Goal: Information Seeking & Learning: Learn about a topic

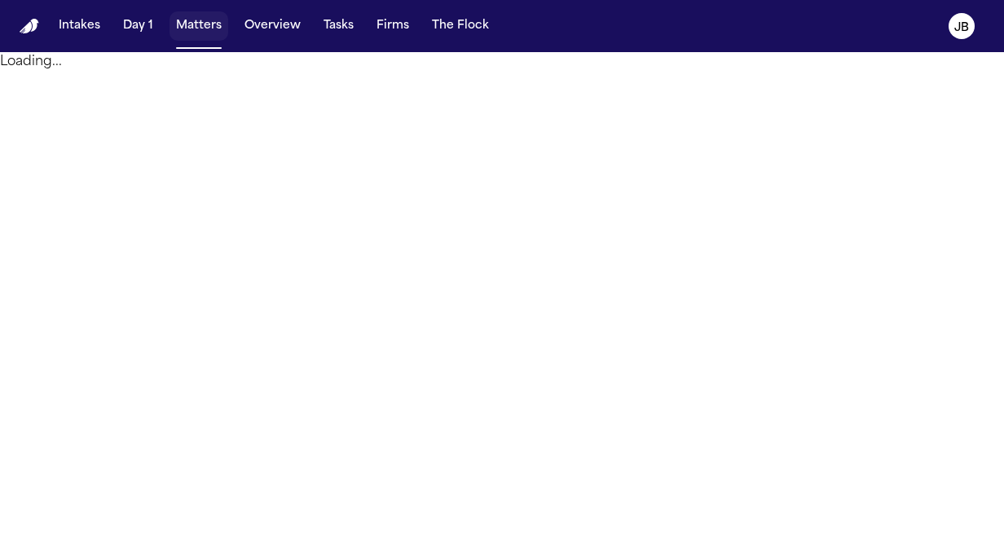
click at [199, 31] on button "Matters" at bounding box center [198, 25] width 59 height 29
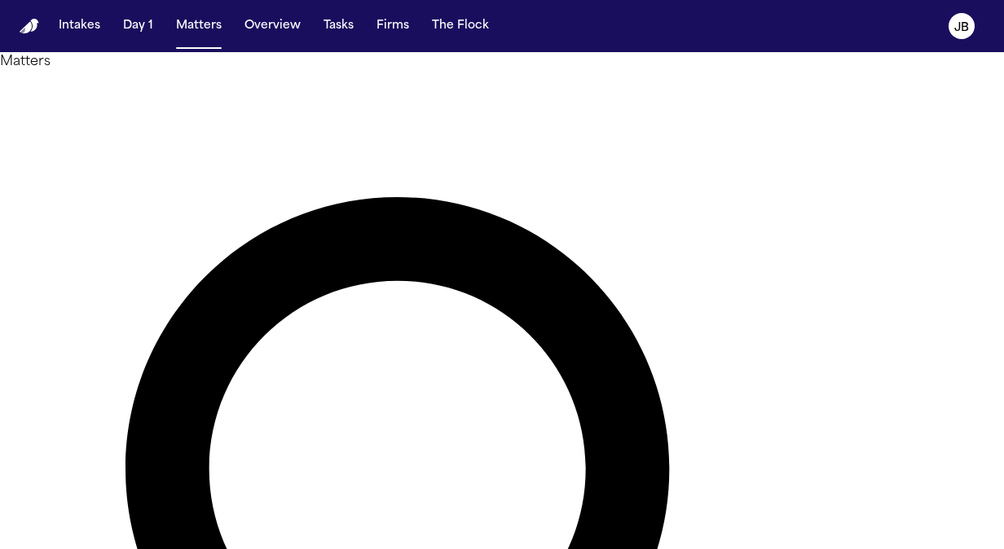
type input "**********"
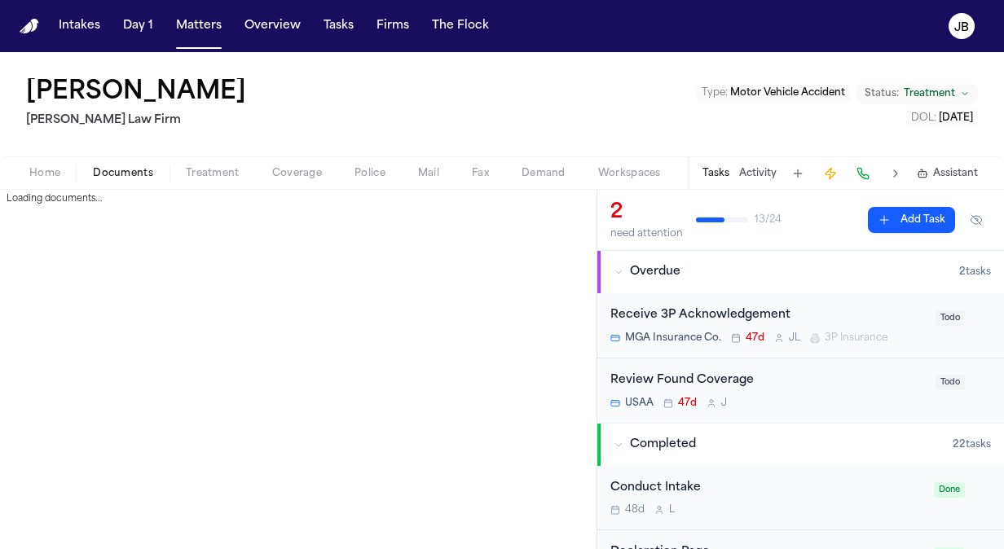
click at [141, 167] on span "Documents" at bounding box center [123, 173] width 60 height 13
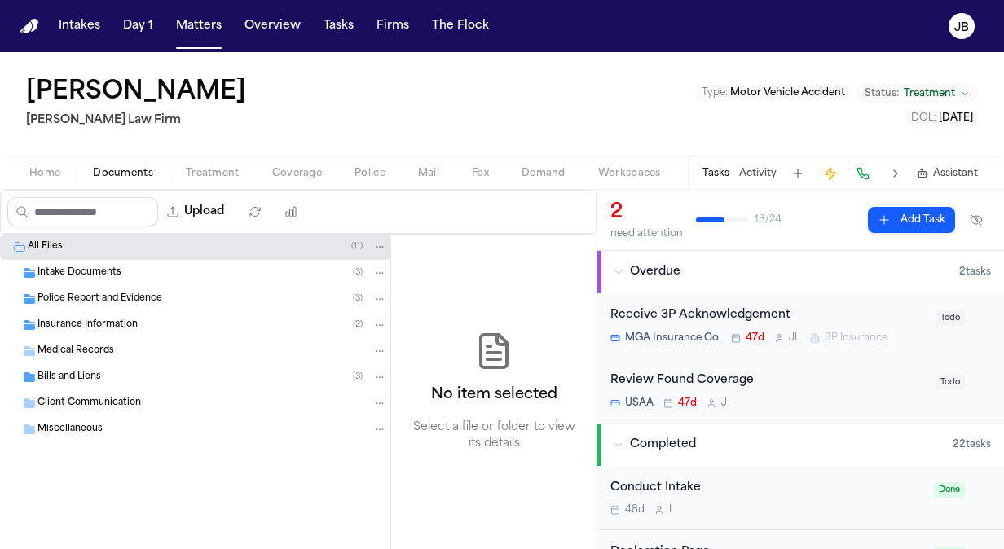
click at [83, 287] on div "Police Report and Evidence ( 3 )" at bounding box center [195, 299] width 390 height 26
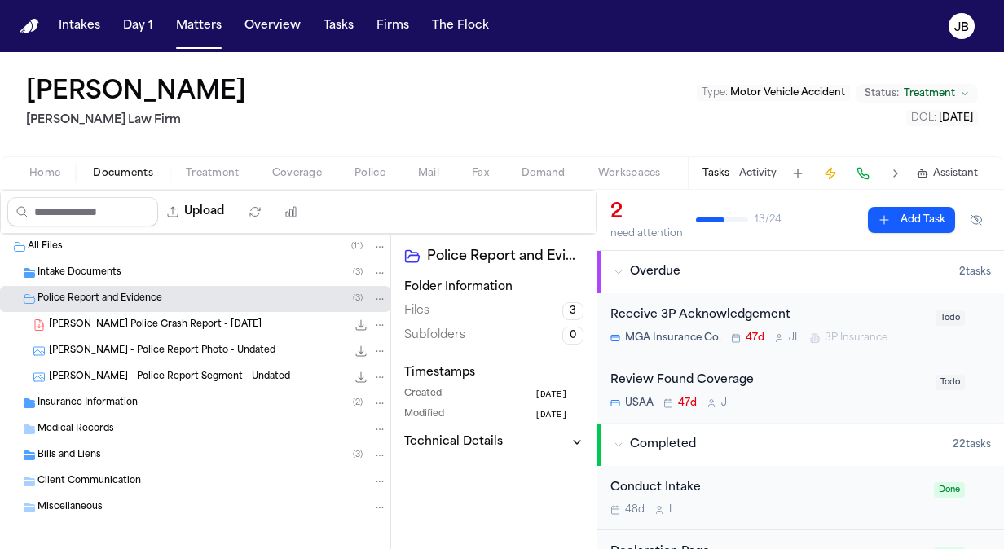
click at [168, 320] on span "[PERSON_NAME] Police Crash Report - [DATE]" at bounding box center [155, 326] width 213 height 14
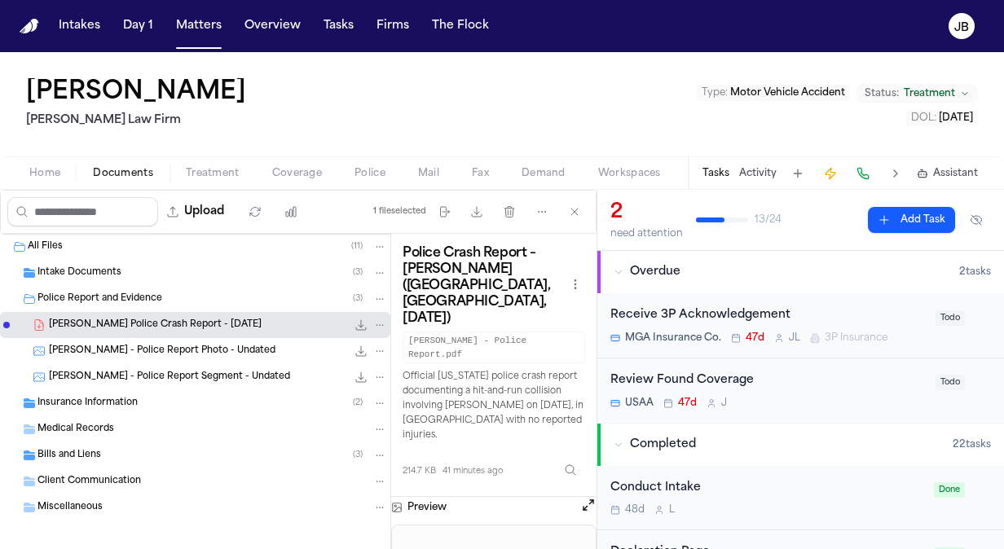
click at [284, 169] on span "Coverage" at bounding box center [297, 173] width 50 height 13
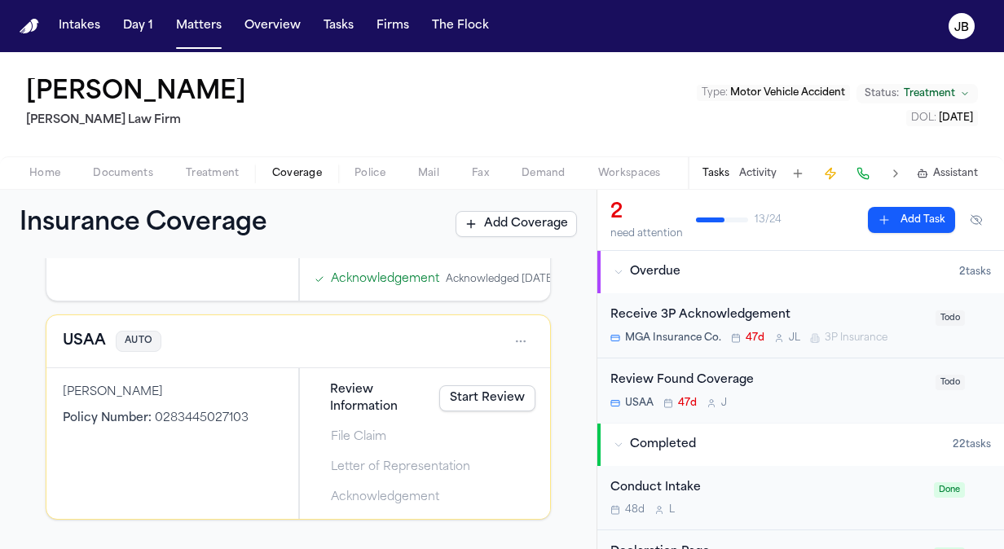
scroll to position [248, 0]
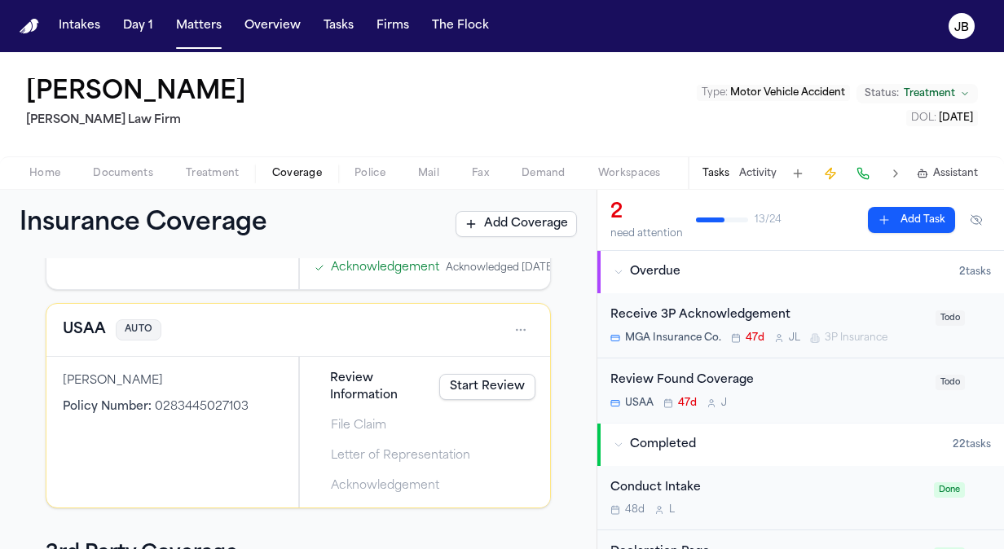
click at [501, 350] on html "Intakes Day 1 Matters Overview Tasks Firms The [PERSON_NAME] [PERSON_NAME] [PER…" at bounding box center [502, 274] width 1004 height 549
click at [445, 420] on div "Delete" at bounding box center [456, 421] width 122 height 26
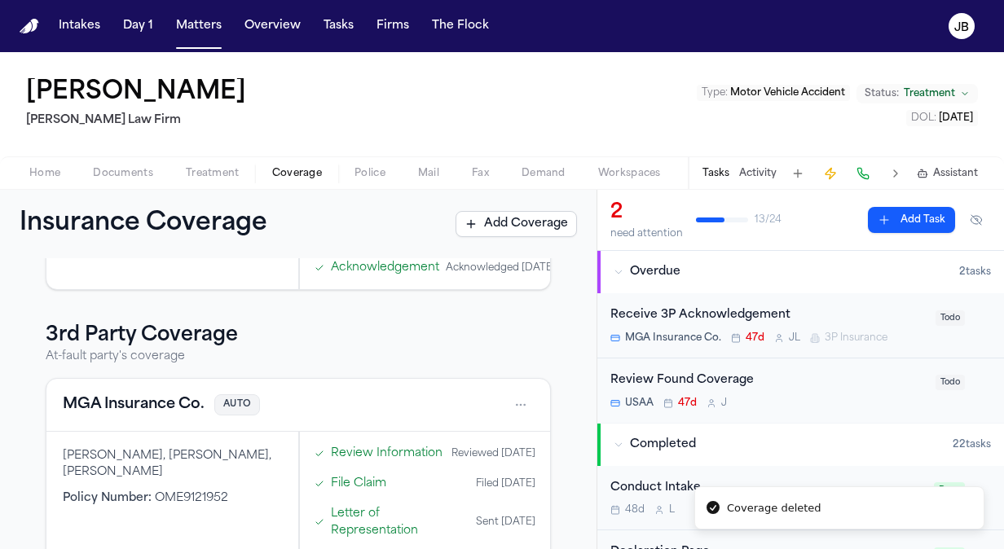
drag, startPoint x: 583, startPoint y: 389, endPoint x: 583, endPoint y: 440, distance: 50.5
click at [583, 440] on div "1st Party Coverage Client's coverage Foremost County Mutual Insurance (Farmers)…" at bounding box center [298, 403] width 596 height 291
click at [125, 179] on span "Documents" at bounding box center [123, 173] width 60 height 13
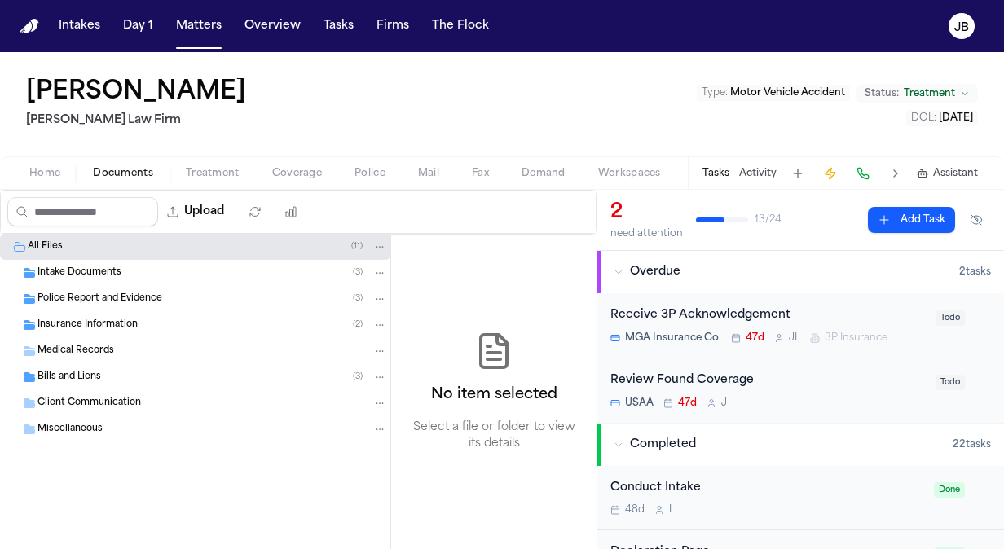
click at [103, 323] on span "Insurance Information" at bounding box center [87, 326] width 100 height 14
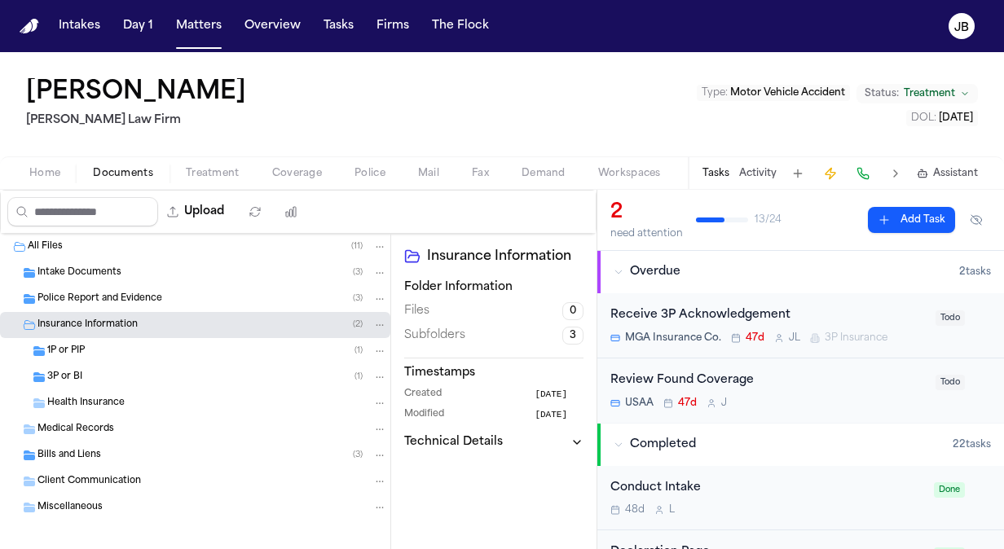
click at [124, 344] on div "1P or PIP ( 1 )" at bounding box center [217, 351] width 340 height 15
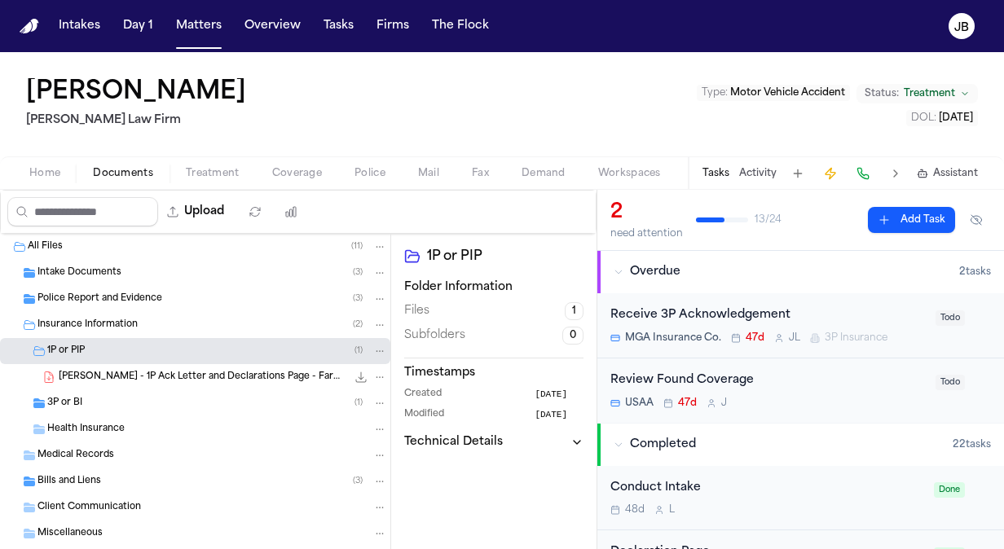
click at [105, 400] on div "3P or BI ( 1 )" at bounding box center [217, 403] width 340 height 15
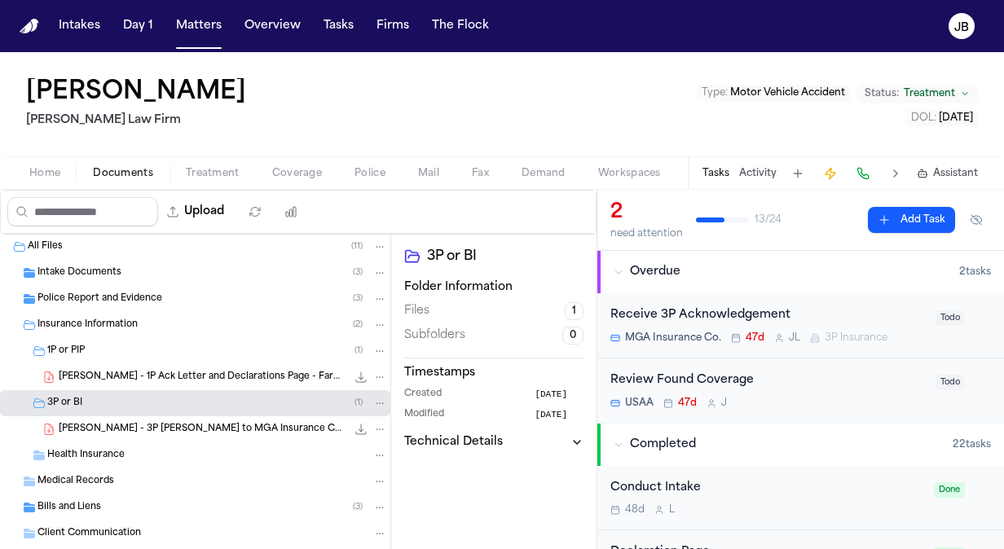
click at [147, 373] on span "[PERSON_NAME] - 1P Ack Letter and Declarations Page - Farmers / Foremost County…" at bounding box center [203, 378] width 288 height 14
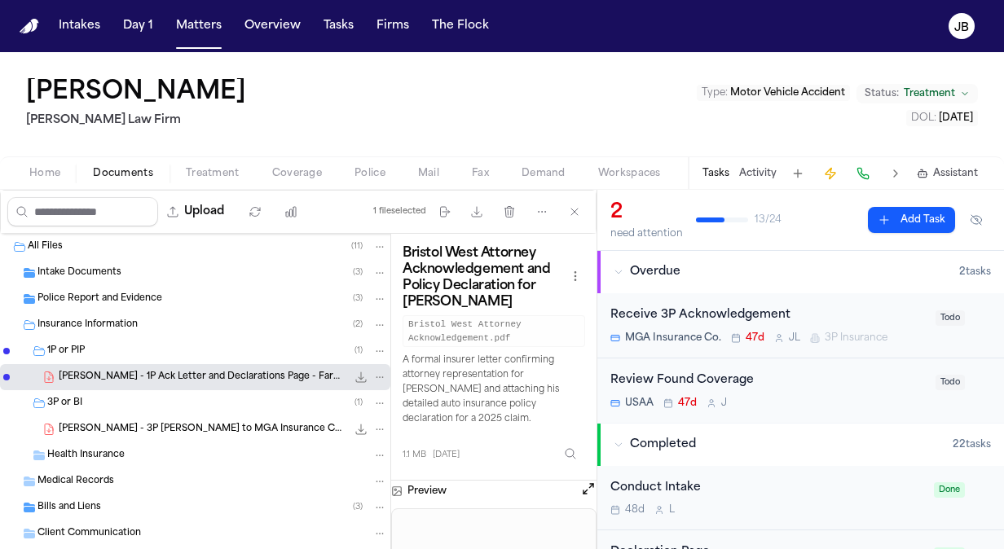
click at [587, 484] on button "Open preview" at bounding box center [588, 489] width 16 height 16
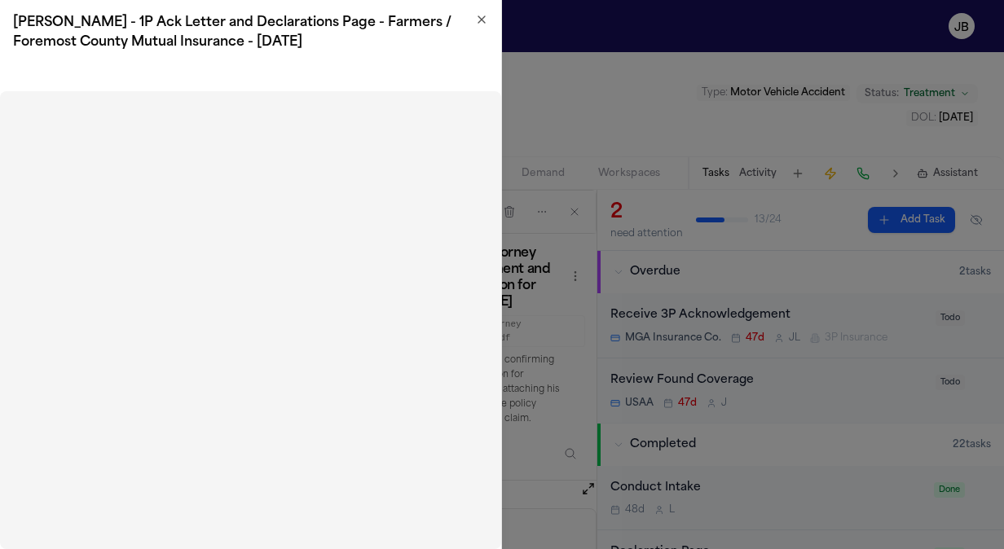
click at [480, 18] on icon "button" at bounding box center [481, 19] width 7 height 7
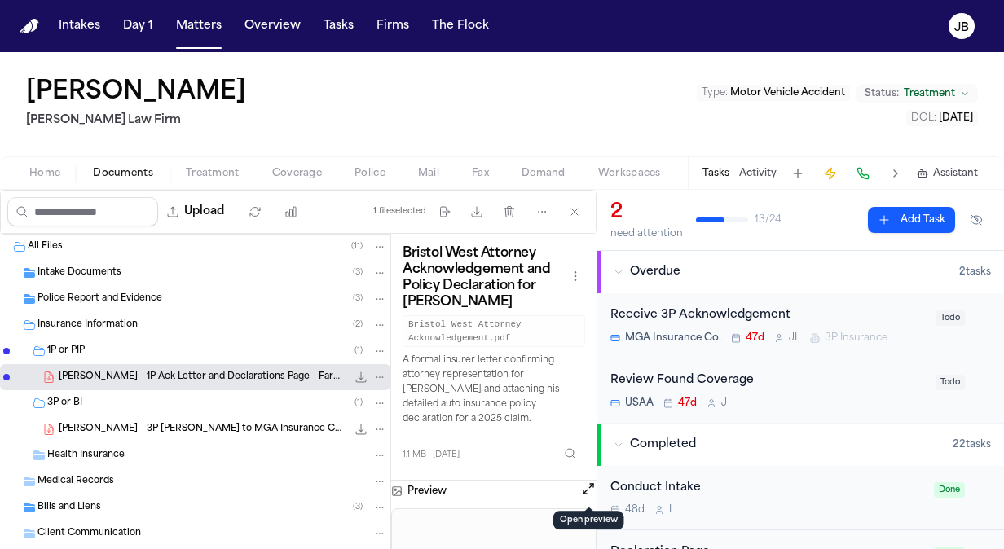
click at [80, 275] on span "Intake Documents" at bounding box center [79, 273] width 84 height 14
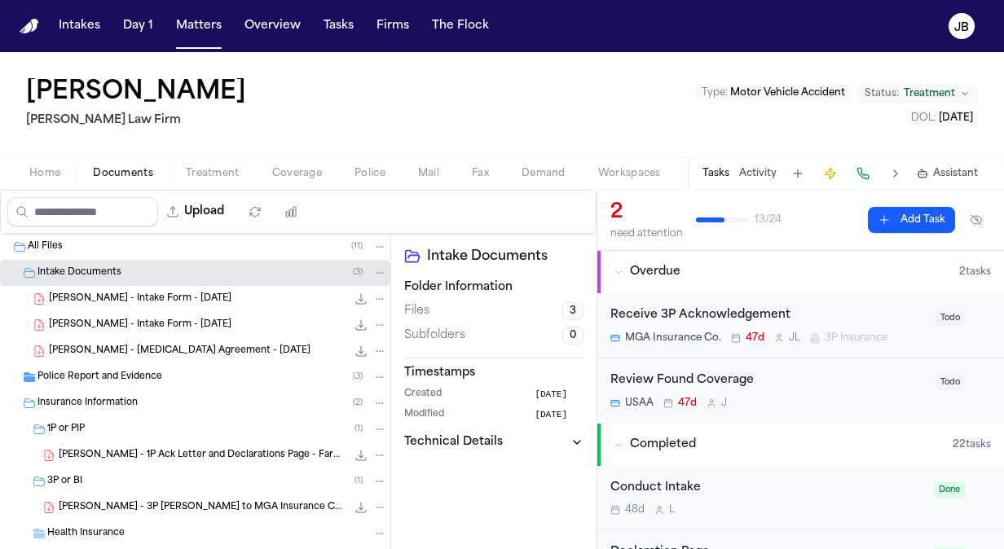
click at [88, 379] on span "Police Report and Evidence" at bounding box center [99, 378] width 125 height 14
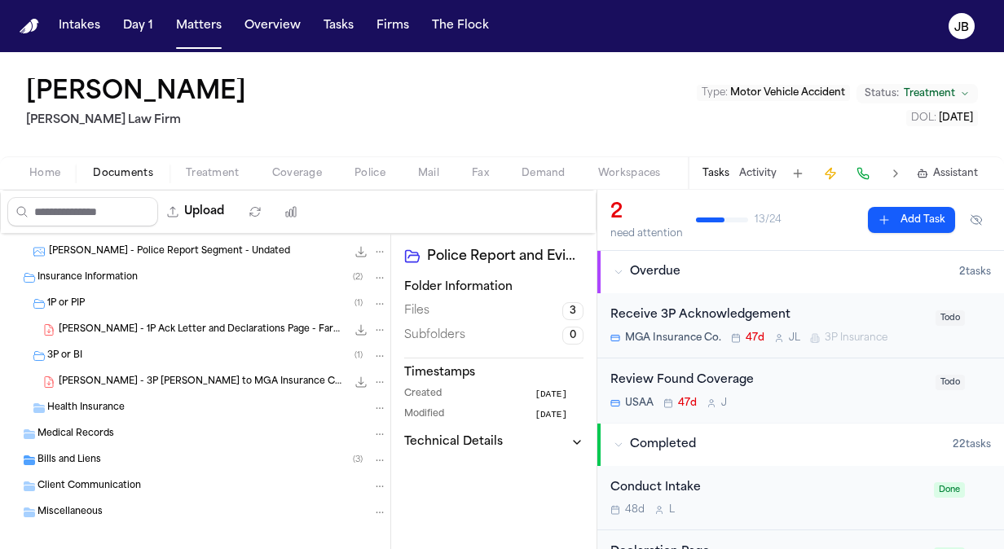
scroll to position [207, 0]
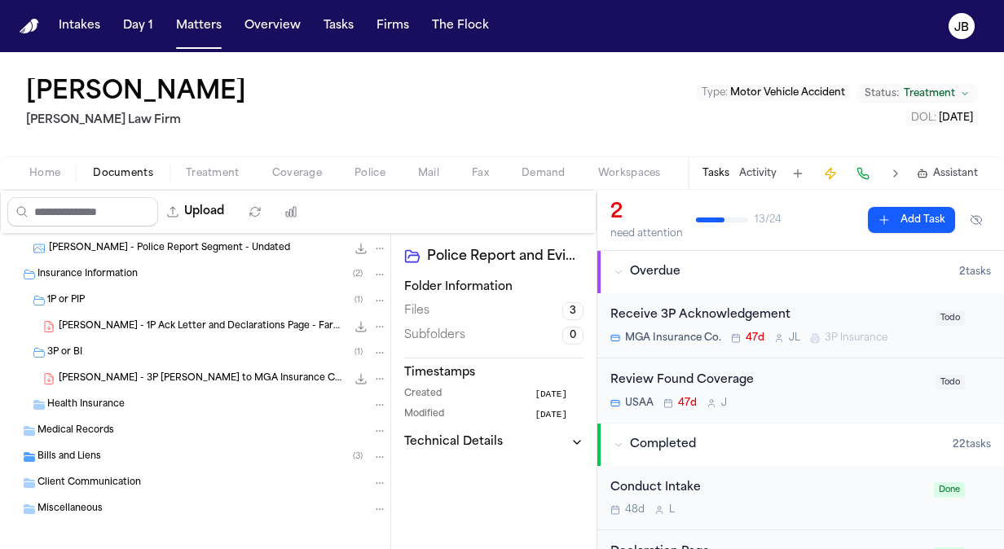
click at [117, 409] on span "Health Insurance" at bounding box center [85, 405] width 77 height 14
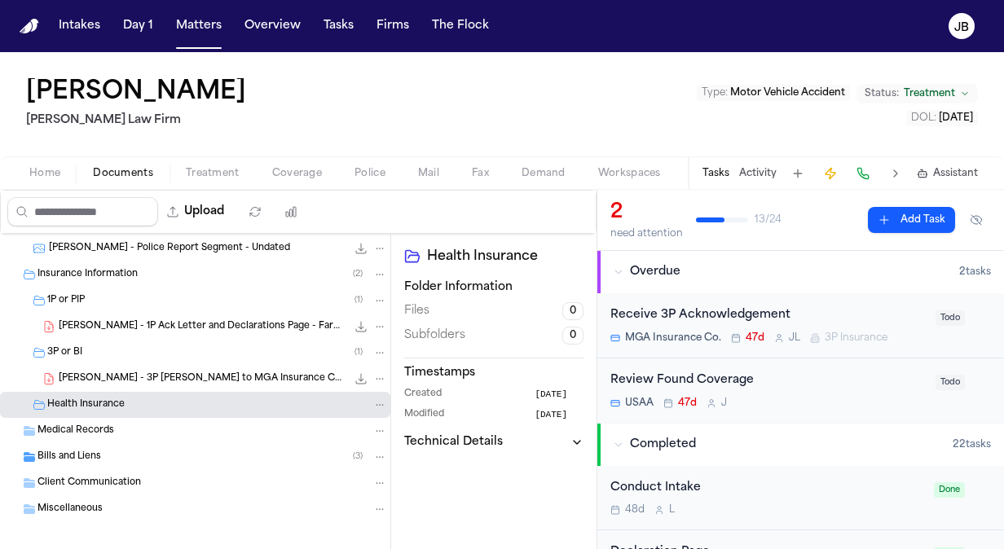
click at [88, 458] on span "Bills and Liens" at bounding box center [69, 458] width 64 height 14
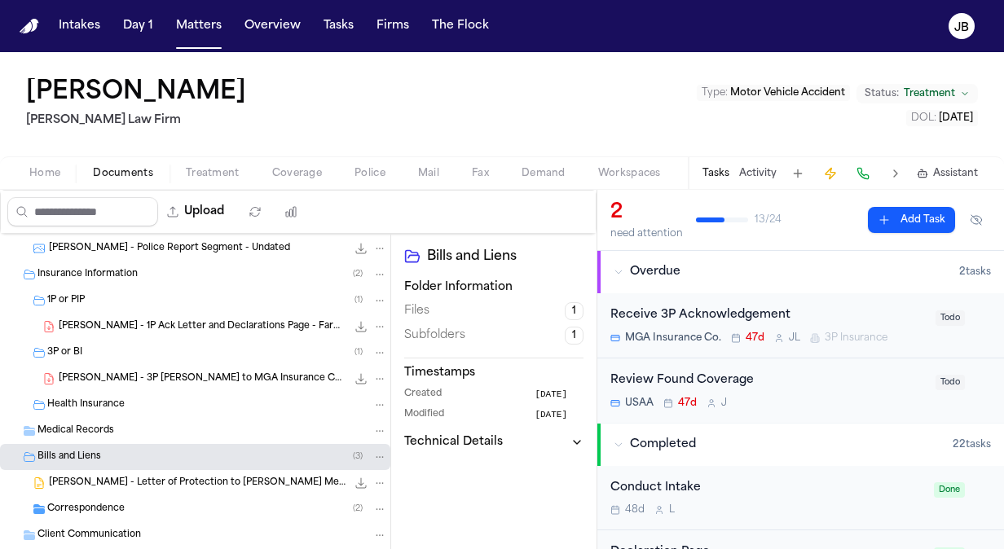
click at [181, 510] on div "Correspondence ( 2 )" at bounding box center [217, 509] width 340 height 15
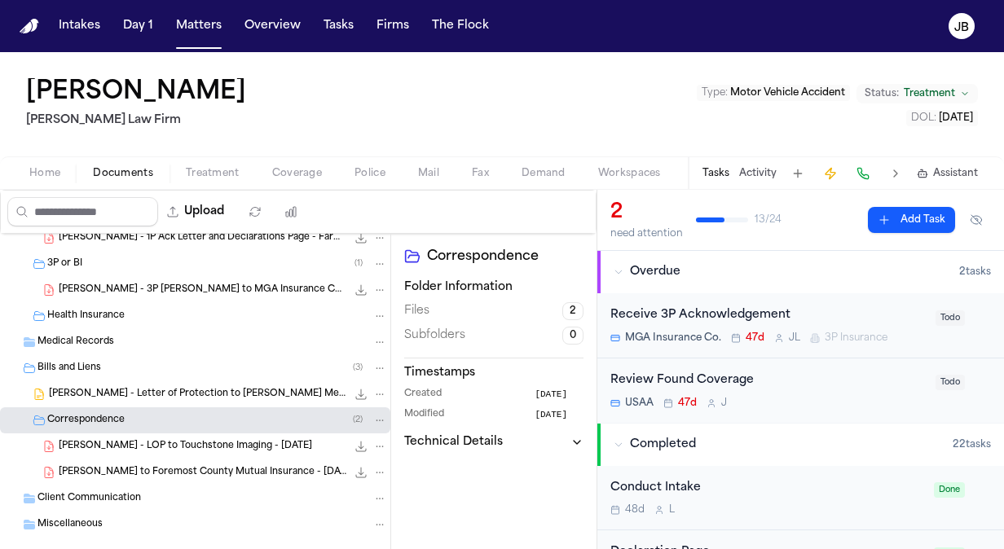
scroll to position [321, 0]
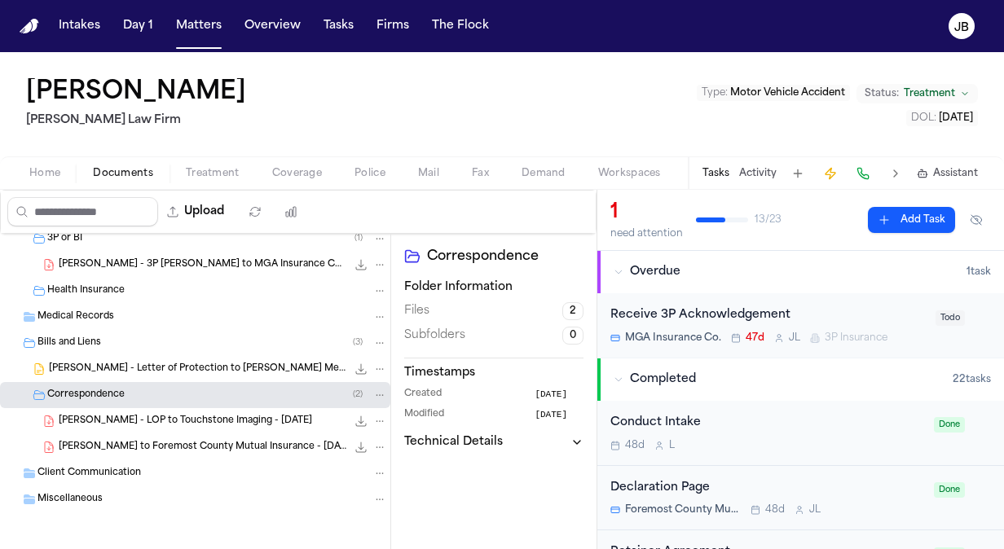
click at [249, 443] on span "[PERSON_NAME] to Foremost County Mutual Insurance - [DATE]" at bounding box center [203, 448] width 288 height 14
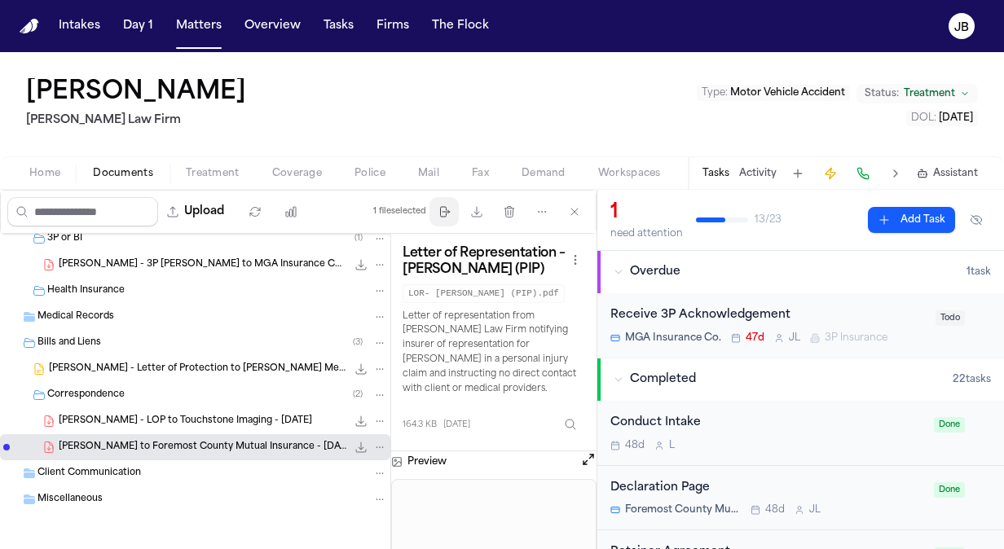
click at [449, 213] on icon "button" at bounding box center [445, 212] width 9 height 10
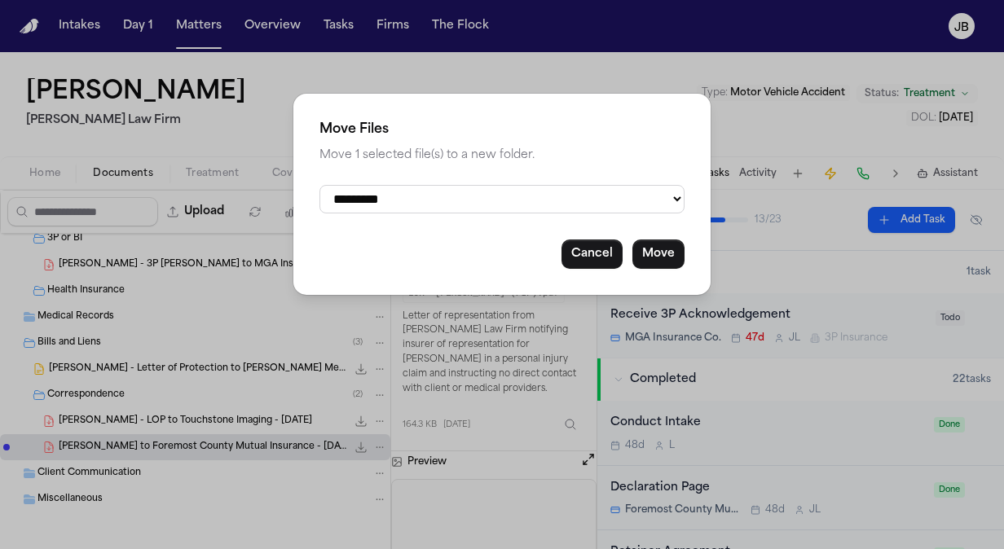
click at [461, 212] on select "**********" at bounding box center [501, 199] width 365 height 29
select select "**********"
click at [319, 185] on select "**********" at bounding box center [501, 199] width 365 height 29
click at [666, 254] on button "Move" at bounding box center [658, 254] width 52 height 29
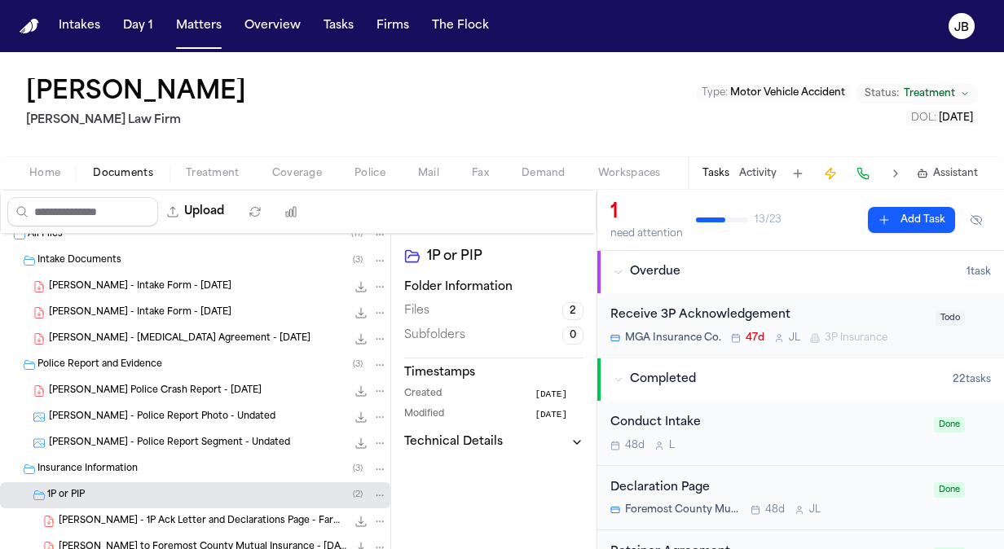
scroll to position [0, 0]
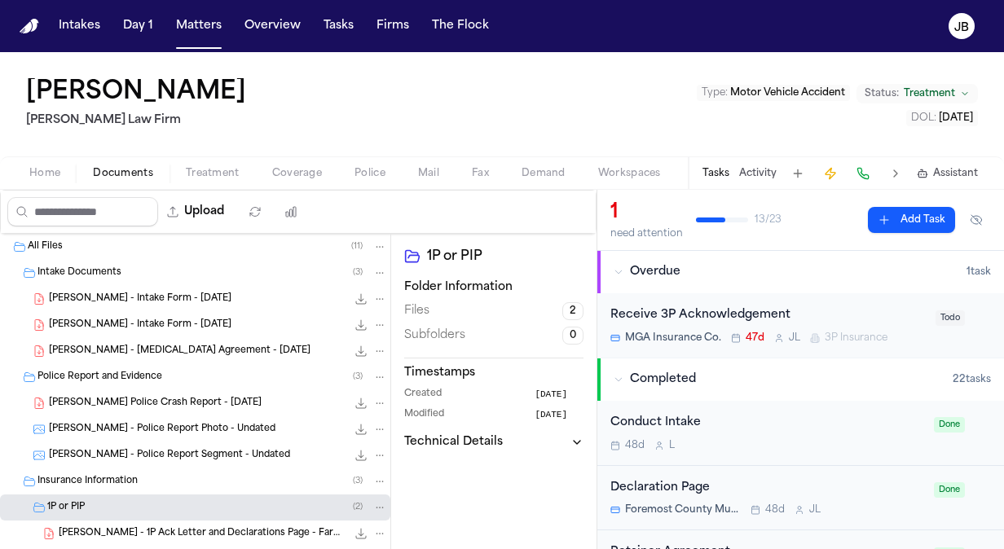
click at [374, 406] on icon "File: J. Richards - Houston Police Crash Report - 7.25.25" at bounding box center [379, 403] width 11 height 11
click at [353, 399] on div "File: J. Richards - Houston Police Crash Report - 7.25.25" at bounding box center [370, 403] width 34 height 16
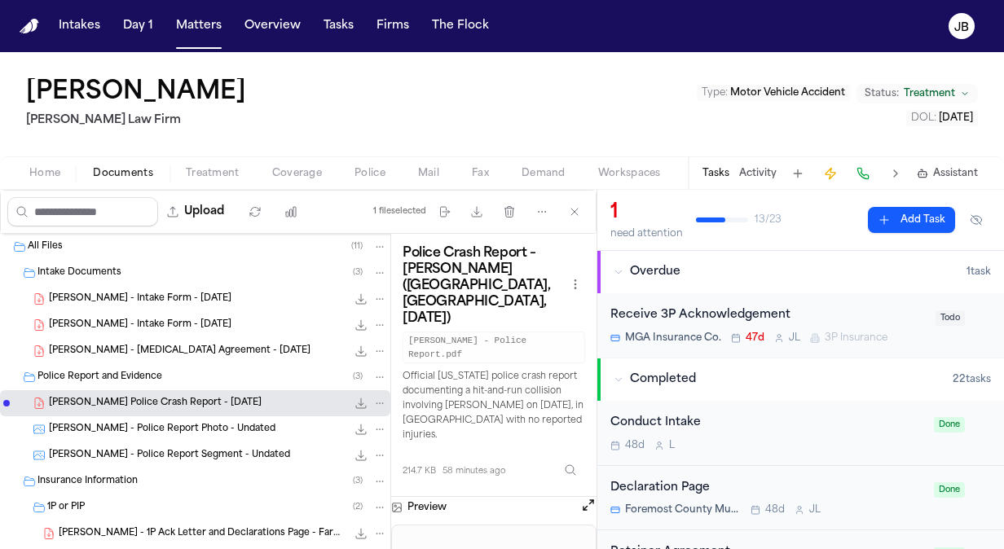
click at [354, 402] on icon "File: J. Richards - Houston Police Crash Report - 7.25.25" at bounding box center [360, 403] width 13 height 13
click at [210, 33] on button "Matters" at bounding box center [198, 25] width 59 height 29
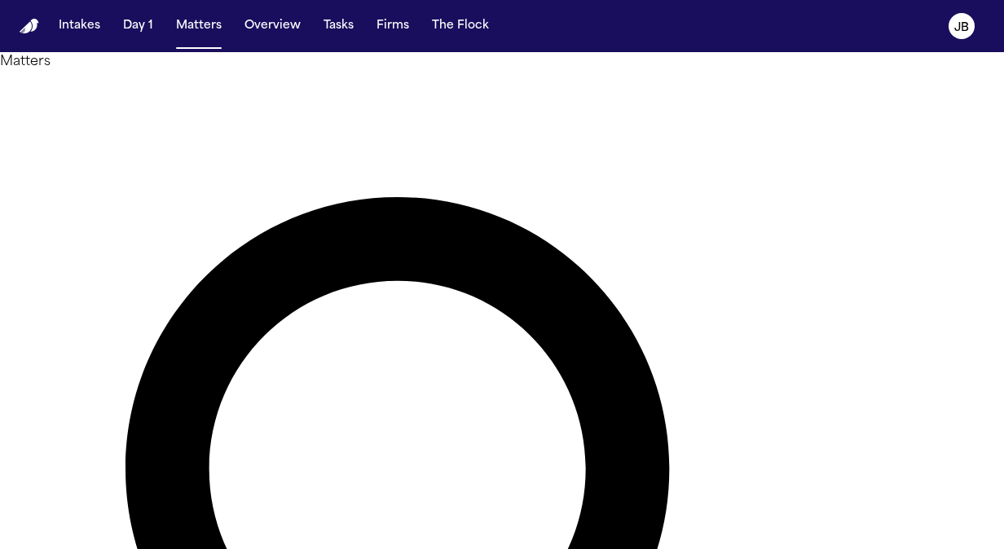
drag, startPoint x: 425, startPoint y: 103, endPoint x: 166, endPoint y: 75, distance: 260.6
type input "*"
type input "*****"
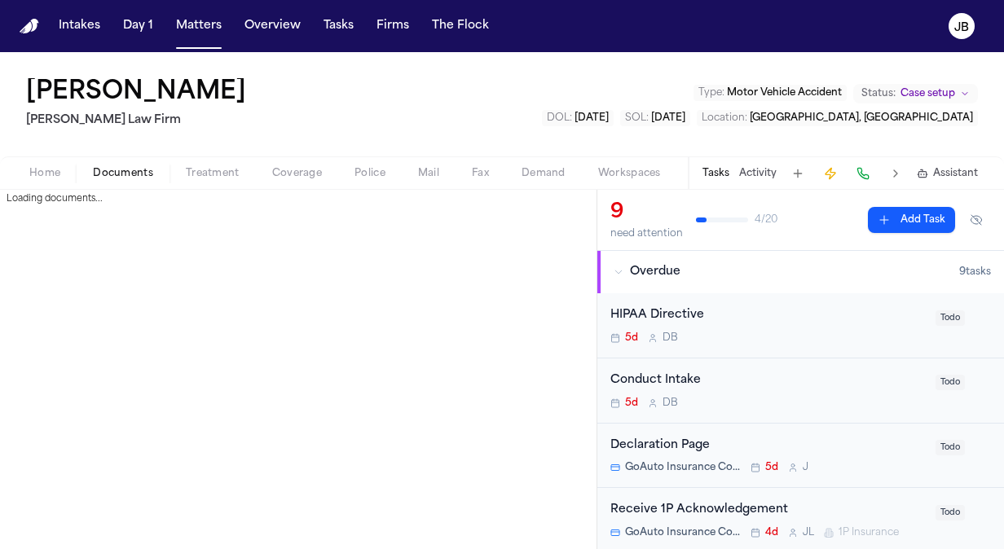
click at [125, 169] on span "Documents" at bounding box center [123, 173] width 60 height 13
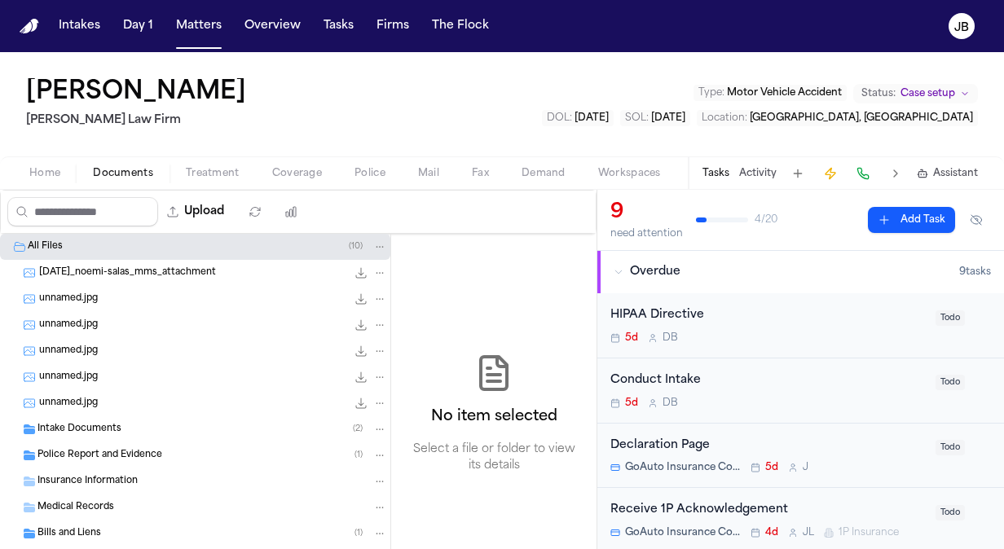
click at [99, 449] on span "Police Report and Evidence" at bounding box center [99, 456] width 125 height 14
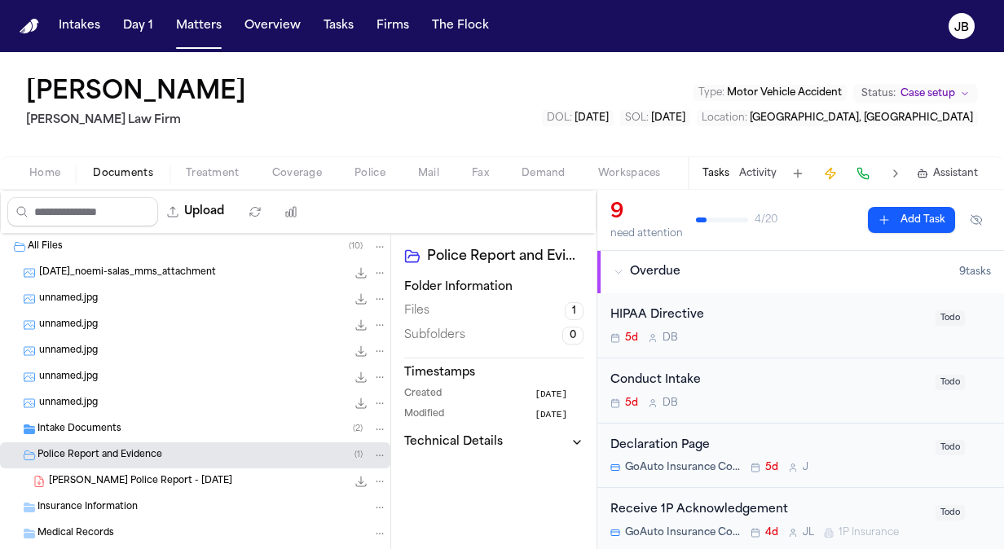
scroll to position [81, 0]
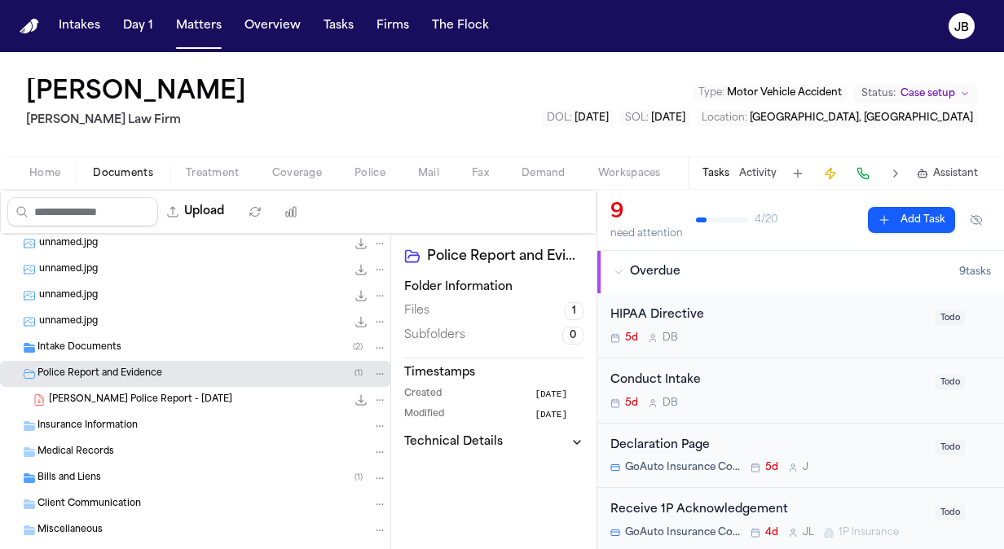
click at [66, 427] on span "Insurance Information" at bounding box center [87, 427] width 100 height 14
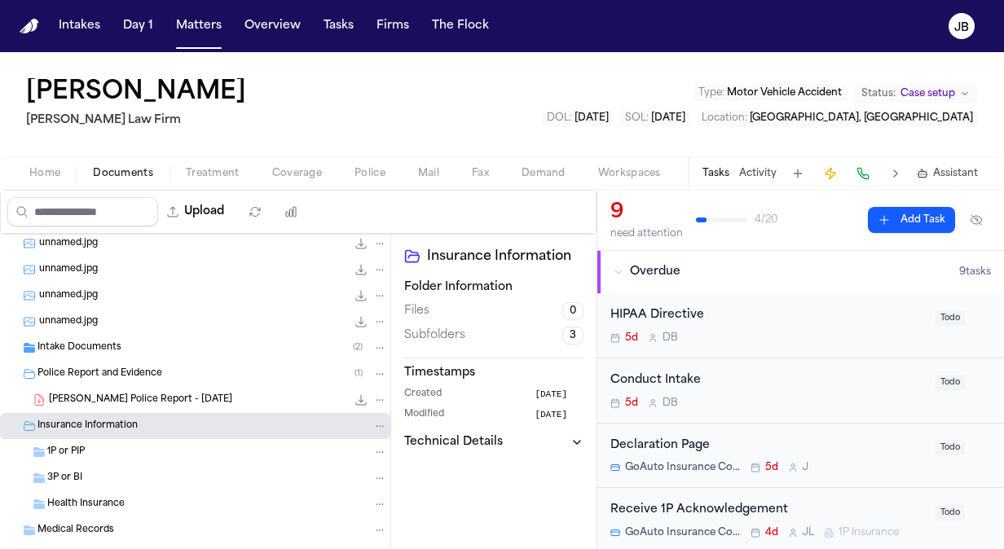
click at [65, 450] on span "1P or PIP" at bounding box center [65, 453] width 37 height 14
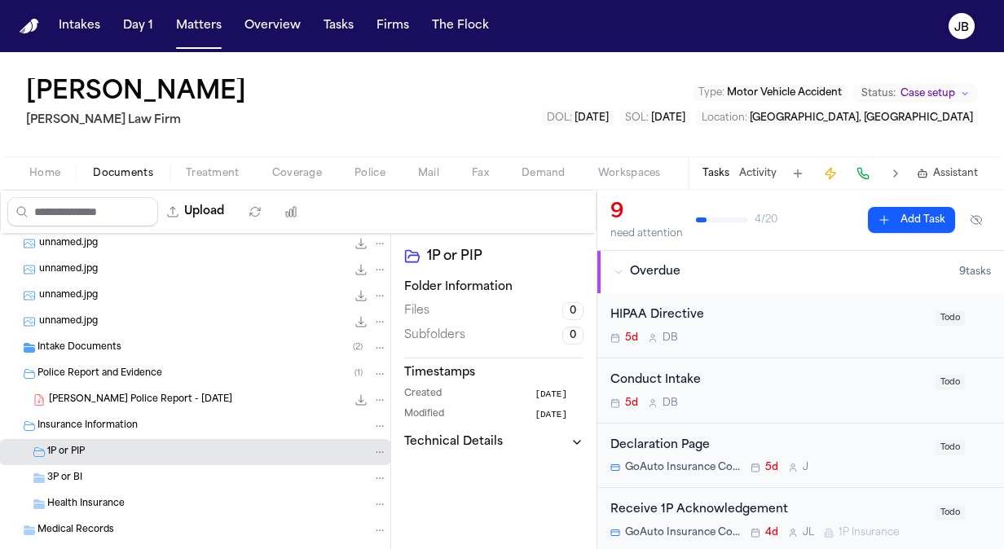
click at [141, 398] on span "[PERSON_NAME] Police Report - [DATE]" at bounding box center [140, 400] width 183 height 14
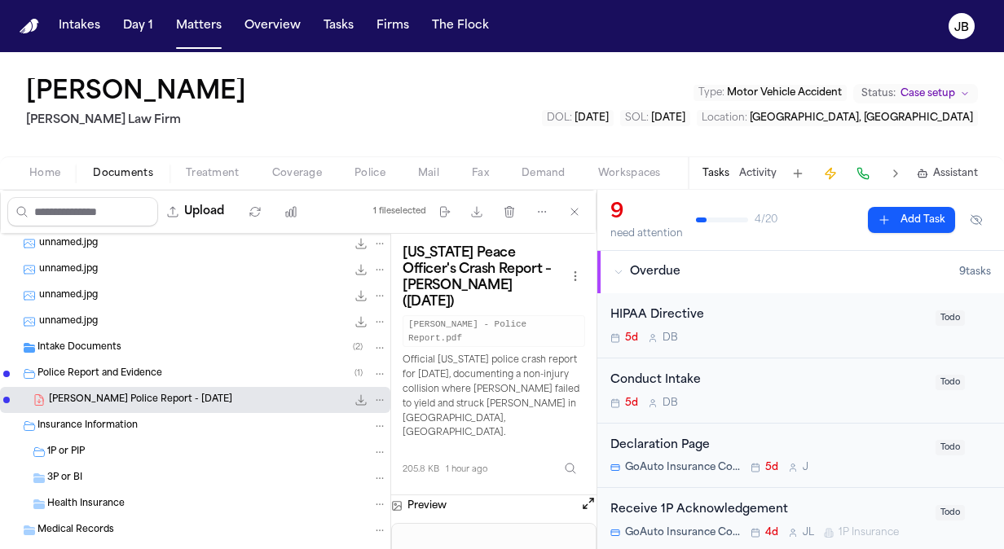
click at [354, 394] on icon "File: N. Salas - Temple Police Report - 8.28.25" at bounding box center [360, 399] width 13 height 13
click at [81, 477] on span "3P or BI" at bounding box center [64, 479] width 35 height 14
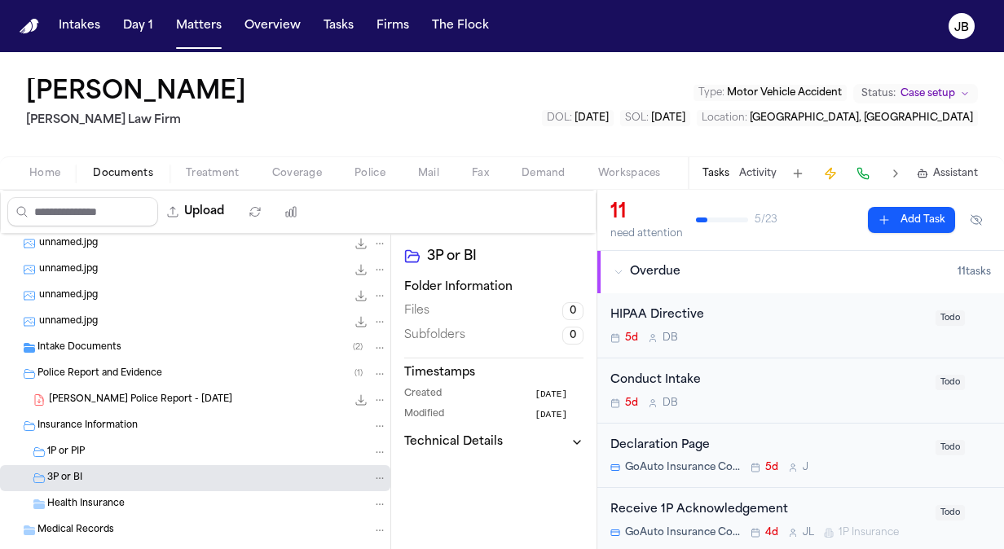
click at [91, 502] on span "Health Insurance" at bounding box center [85, 505] width 77 height 14
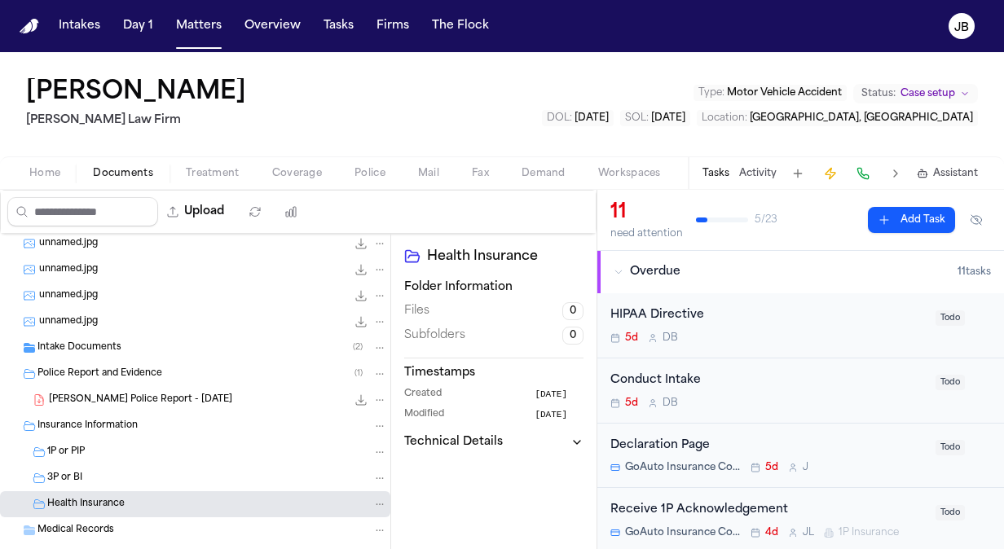
click at [88, 468] on div "3P or BI" at bounding box center [195, 478] width 390 height 26
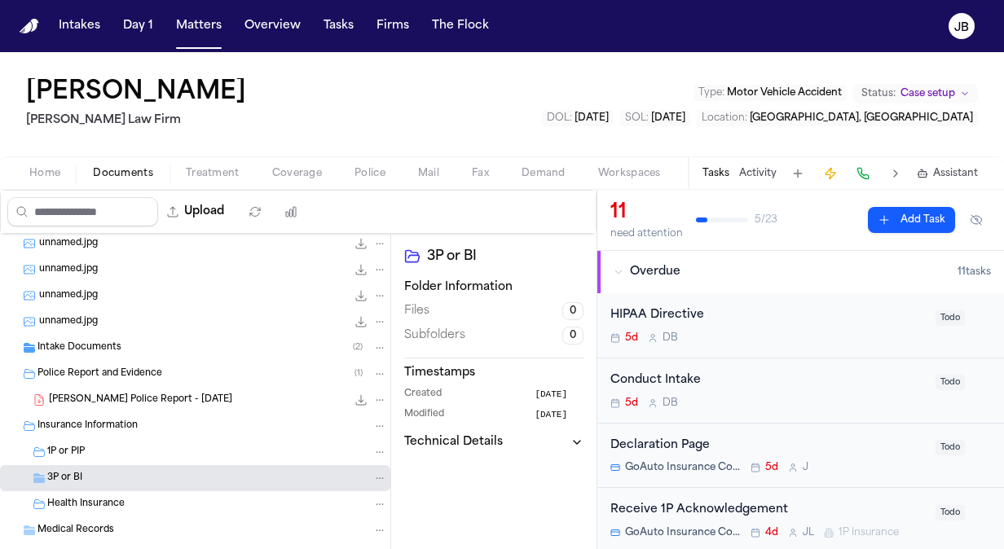
click at [81, 449] on span "1P or PIP" at bounding box center [65, 453] width 37 height 14
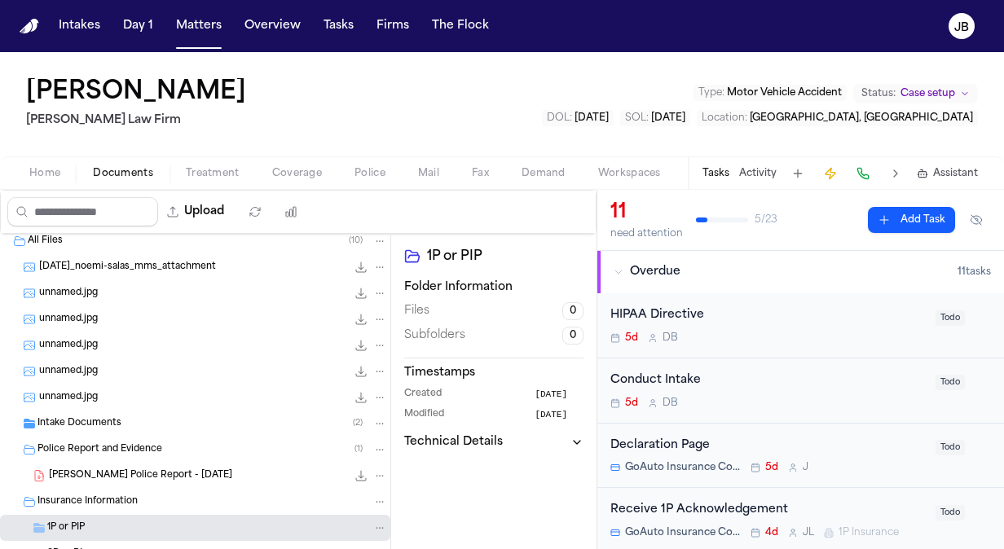
scroll to position [0, 0]
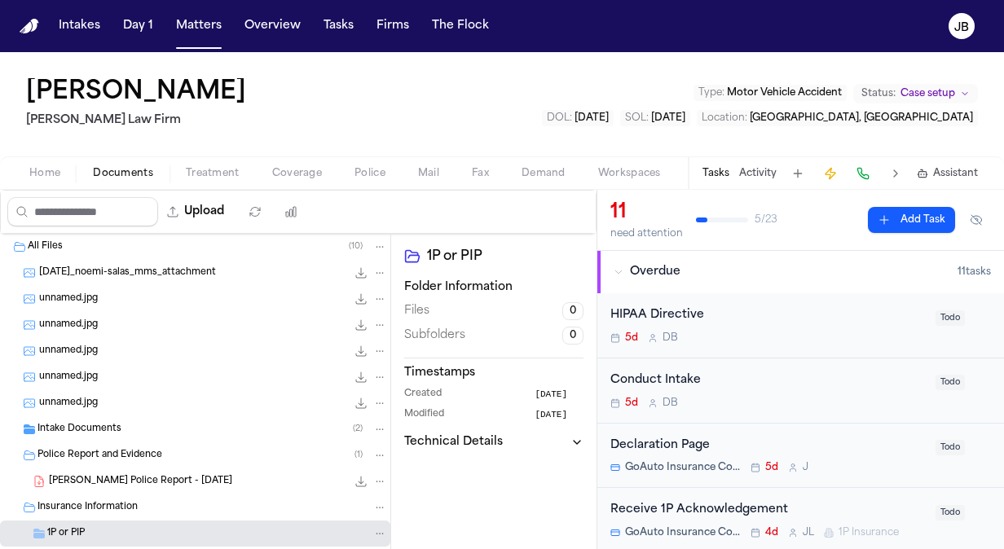
click at [939, 86] on button "Status: Case setup" at bounding box center [915, 94] width 125 height 20
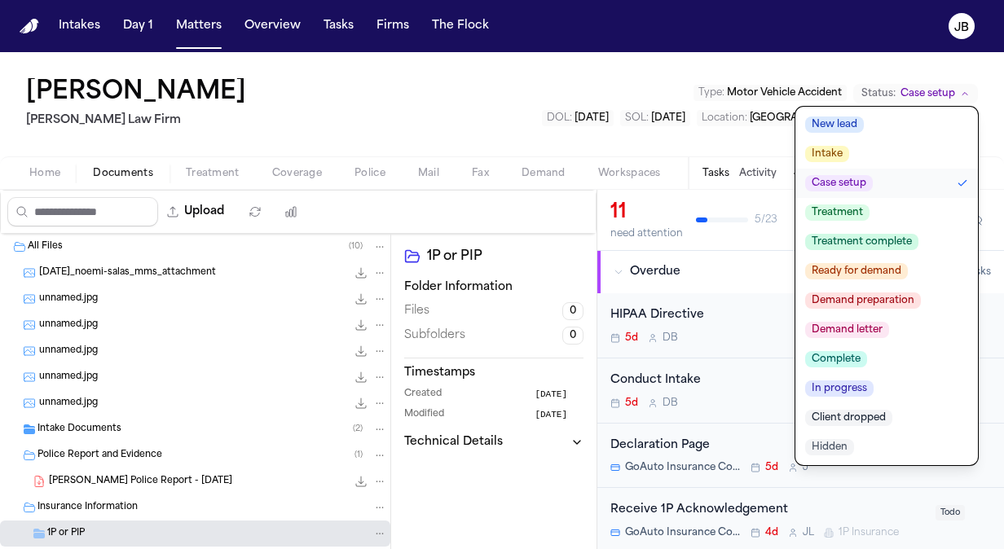
click at [848, 220] on button "Treatment" at bounding box center [886, 212] width 182 height 29
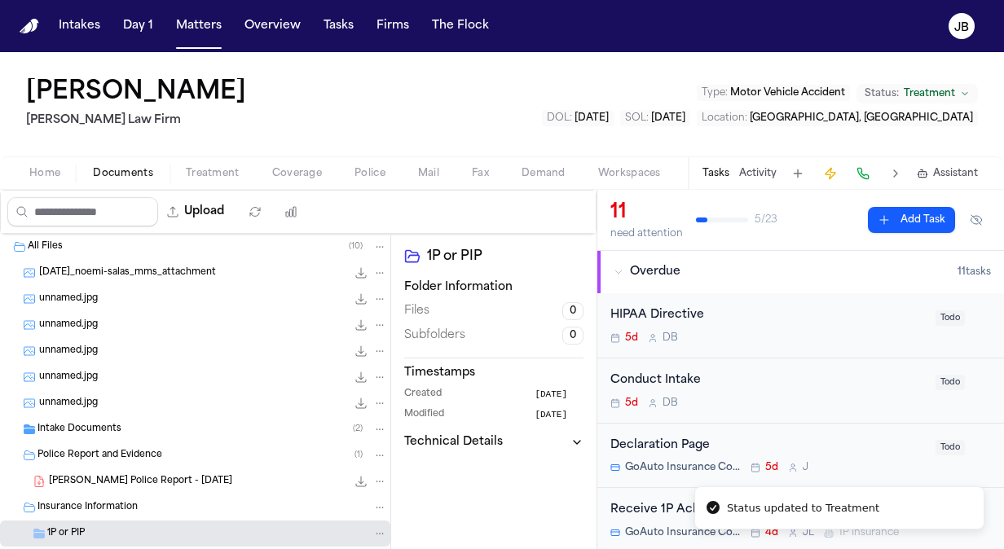
click at [352, 109] on div "[PERSON_NAME] [PERSON_NAME] Law Firm Type : Motor Vehicle Accident Status: Trea…" at bounding box center [502, 104] width 1004 height 104
click at [197, 30] on button "Matters" at bounding box center [198, 25] width 59 height 29
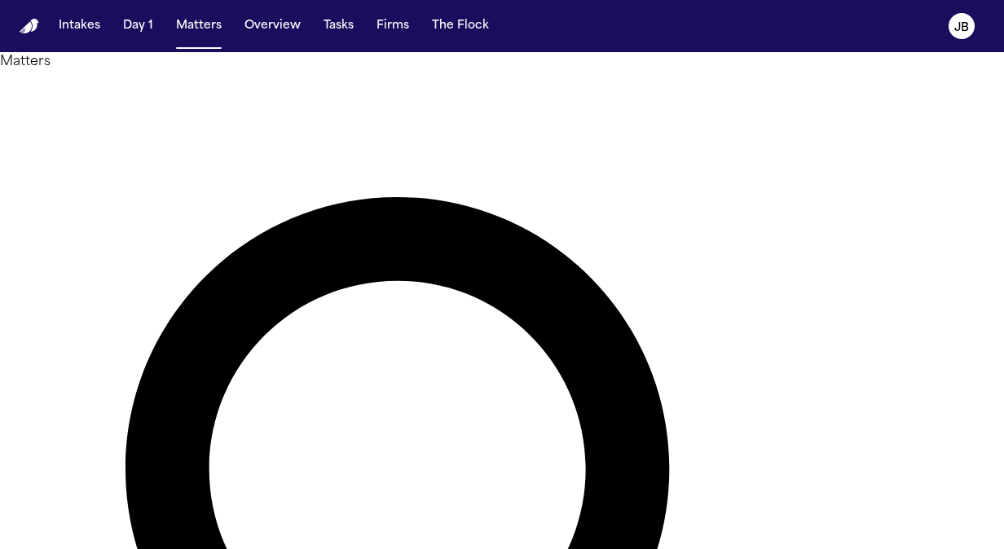
drag, startPoint x: 288, startPoint y: 96, endPoint x: 236, endPoint y: 96, distance: 52.1
type input "*****"
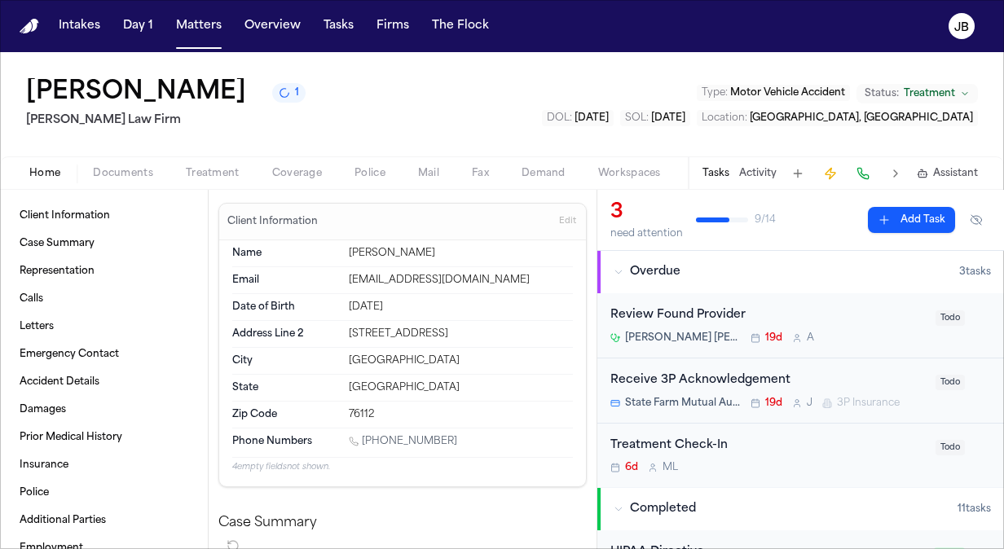
click at [130, 174] on span "Documents" at bounding box center [123, 173] width 60 height 13
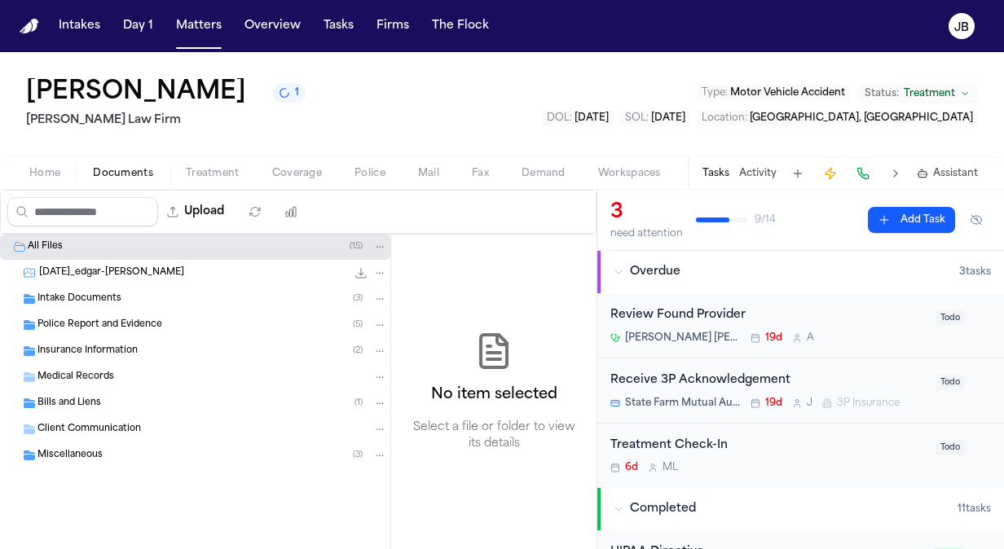
click at [78, 352] on span "Insurance Information" at bounding box center [87, 352] width 100 height 14
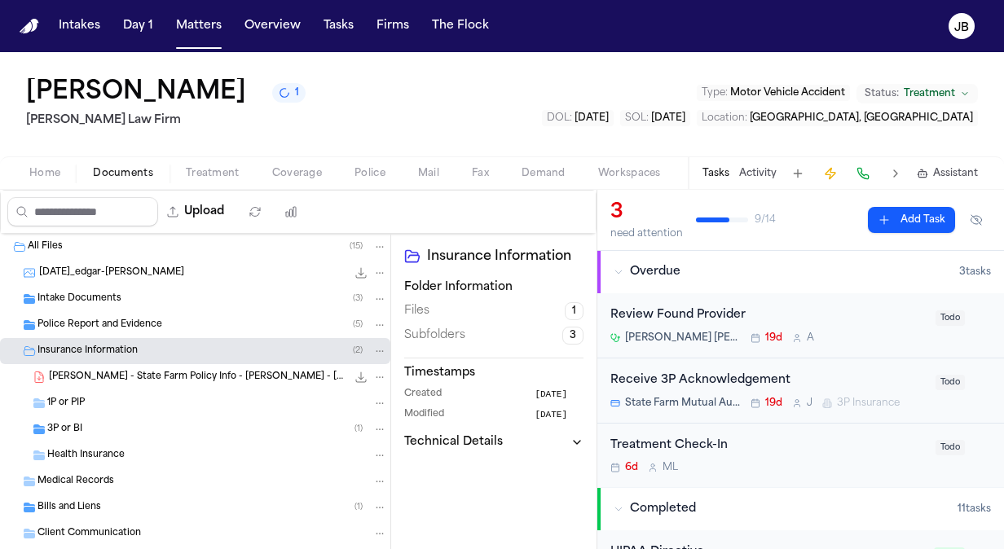
click at [199, 378] on span "[PERSON_NAME] - State Farm Policy Info - [PERSON_NAME] - [DATE]" at bounding box center [197, 378] width 297 height 14
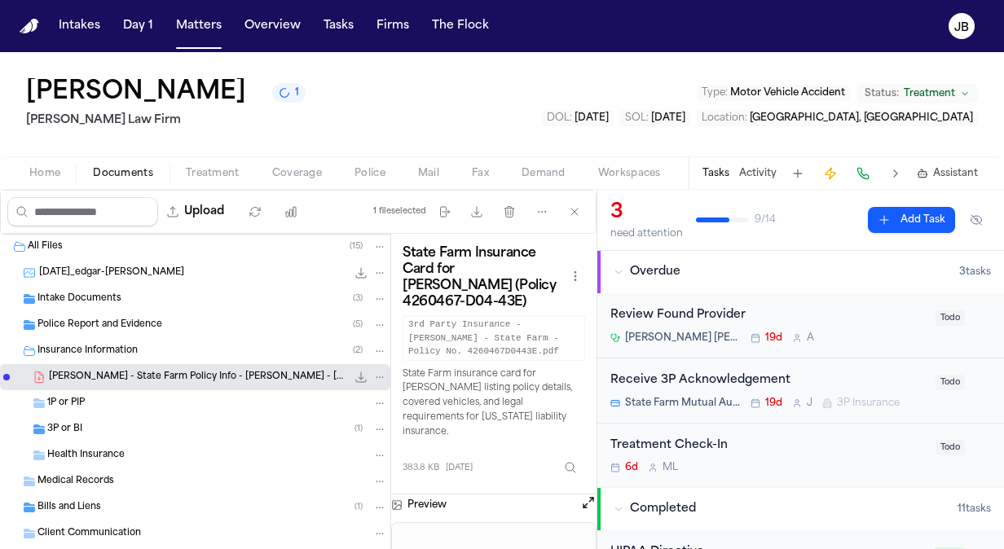
click at [585, 495] on button "Open preview" at bounding box center [588, 503] width 16 height 16
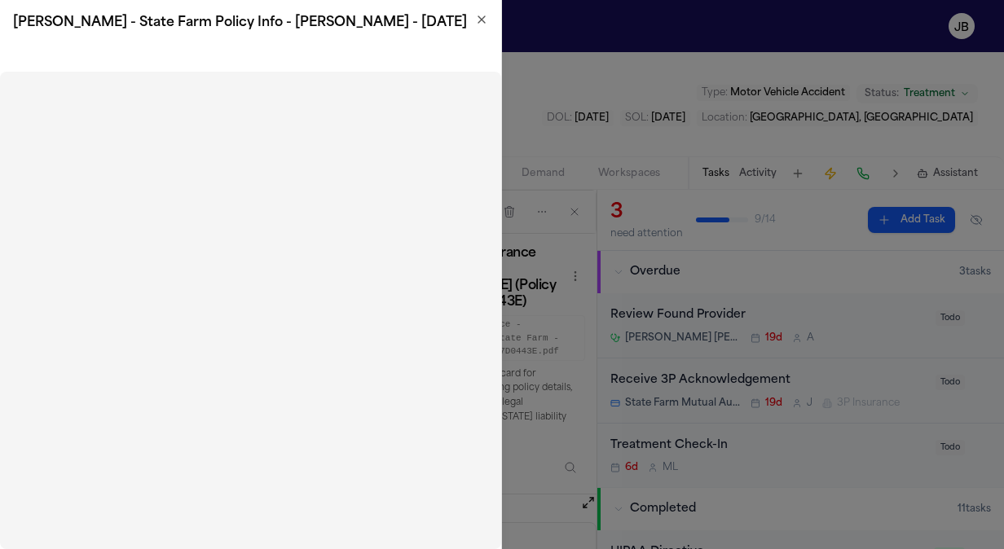
click at [481, 24] on icon "button" at bounding box center [481, 19] width 13 height 13
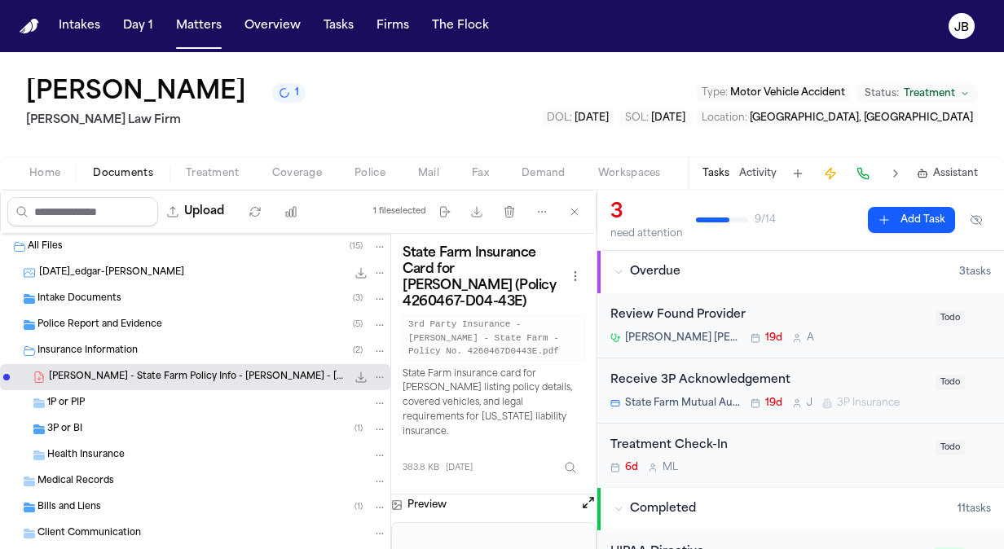
click at [108, 399] on div "1P or PIP" at bounding box center [217, 403] width 340 height 15
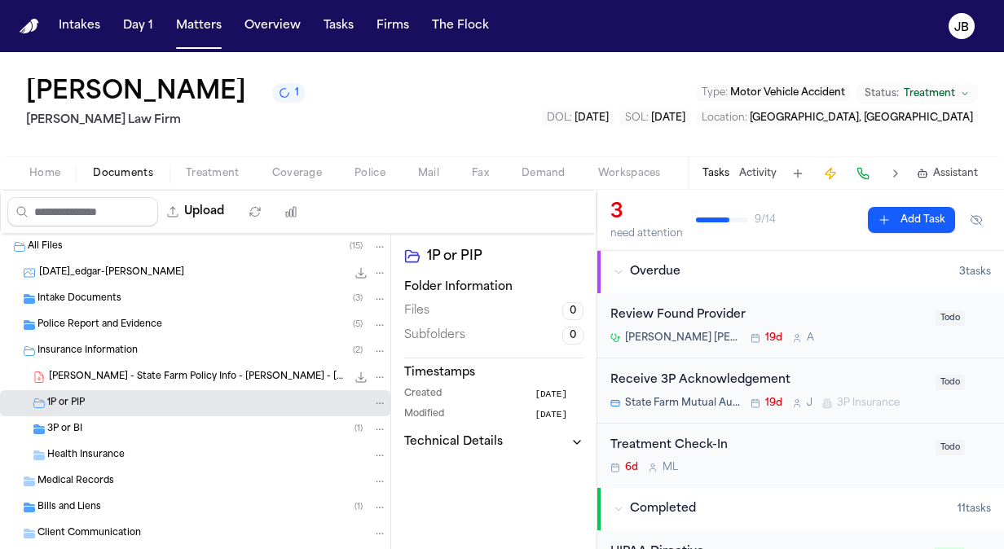
click at [168, 422] on div "3P or BI ( 1 )" at bounding box center [217, 429] width 340 height 15
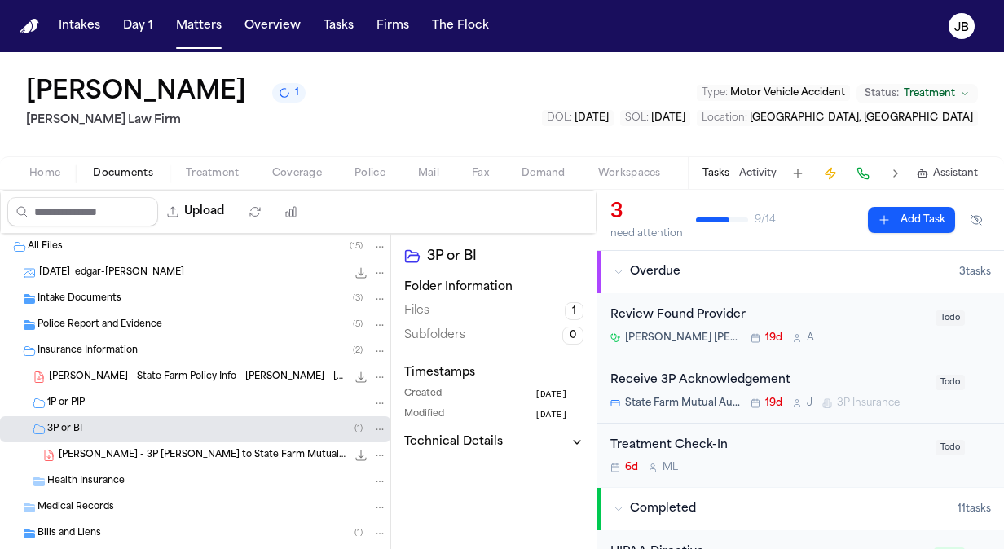
click at [75, 319] on span "Police Report and Evidence" at bounding box center [99, 326] width 125 height 14
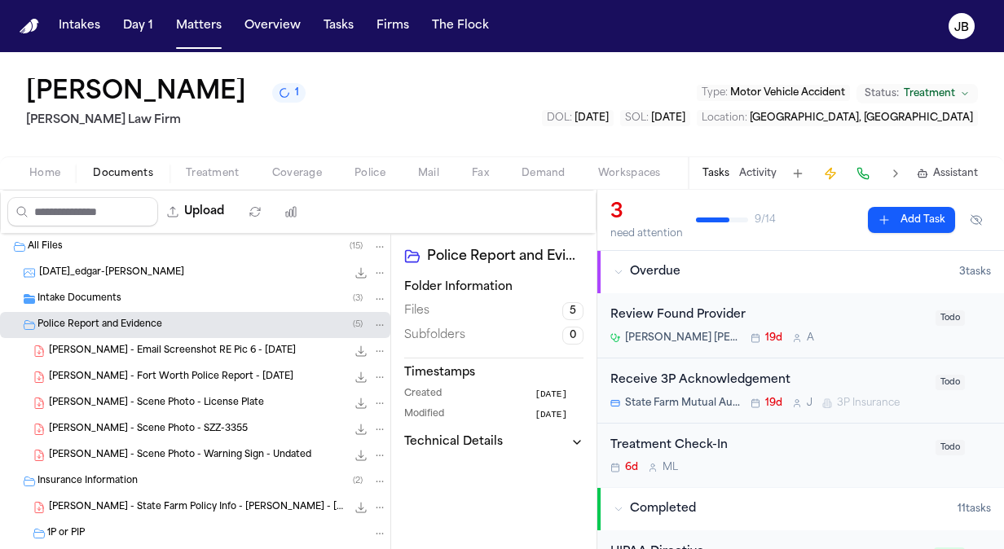
click at [166, 381] on span "[PERSON_NAME] - Fort Worth Police Report - [DATE]" at bounding box center [171, 378] width 244 height 14
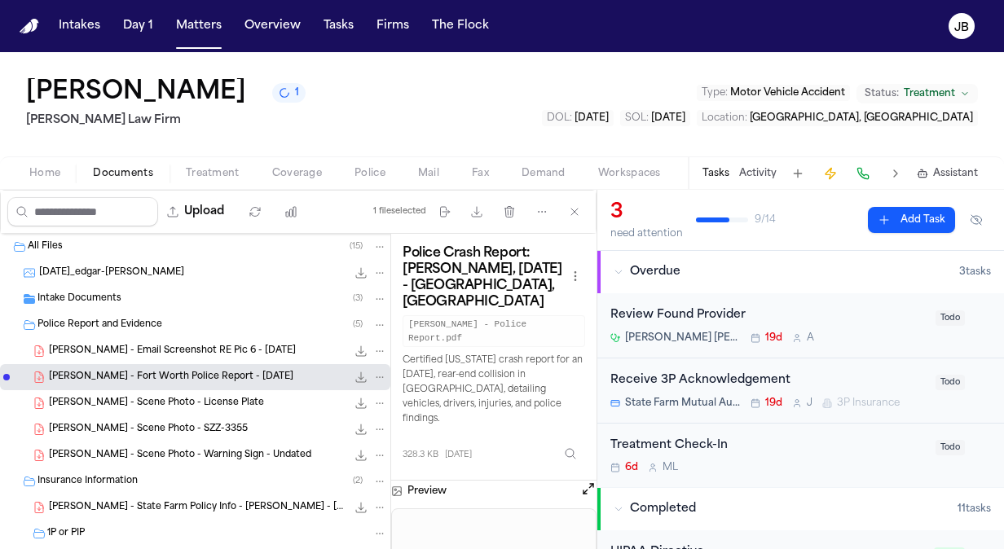
click at [587, 481] on button "Open preview" at bounding box center [588, 489] width 16 height 16
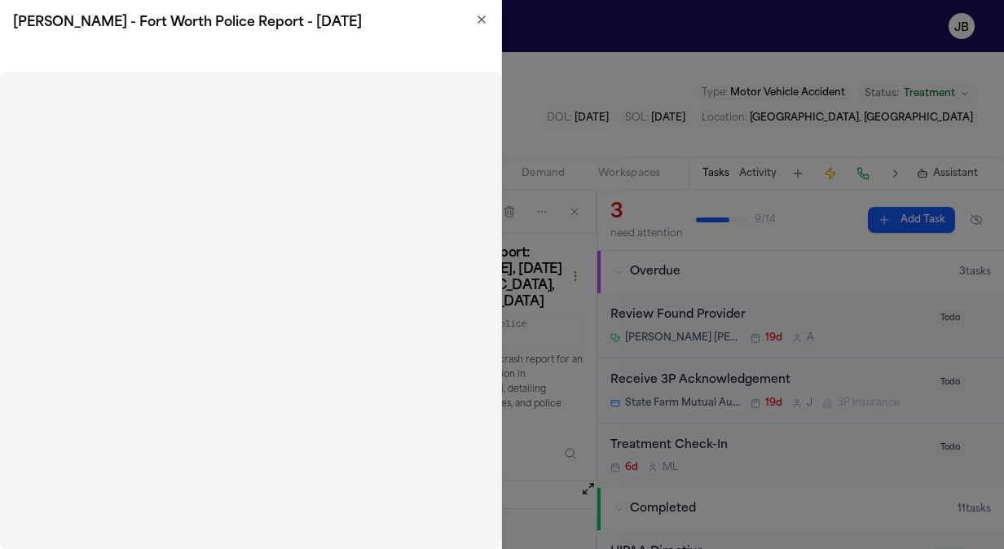
click at [480, 28] on h2 "[PERSON_NAME] - Fort Worth Police Report - [DATE]" at bounding box center [250, 23] width 475 height 20
click at [482, 7] on div "[PERSON_NAME] - Fort Worth Police Report - [DATE]" at bounding box center [250, 23] width 501 height 46
click at [481, 20] on icon "button" at bounding box center [481, 19] width 7 height 7
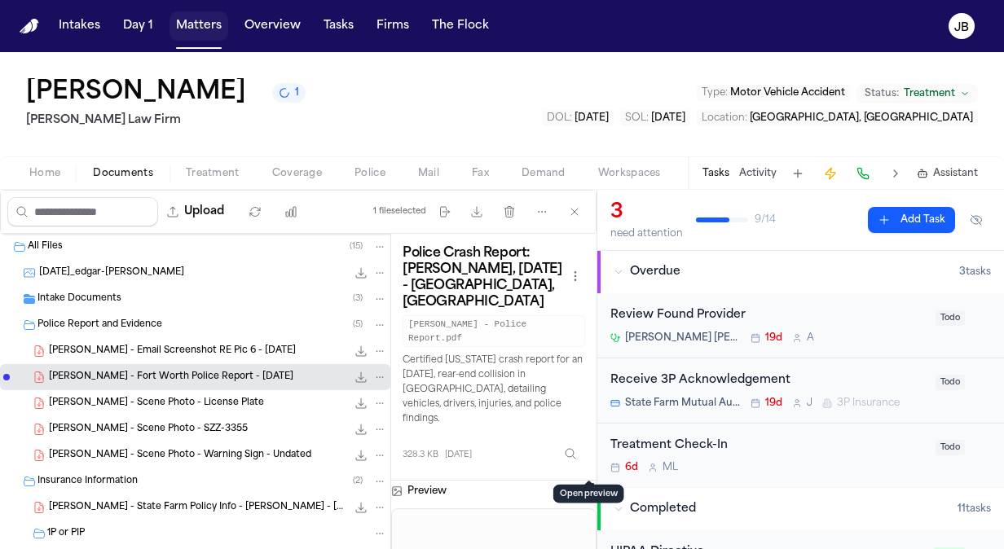
click at [182, 16] on button "Matters" at bounding box center [198, 25] width 59 height 29
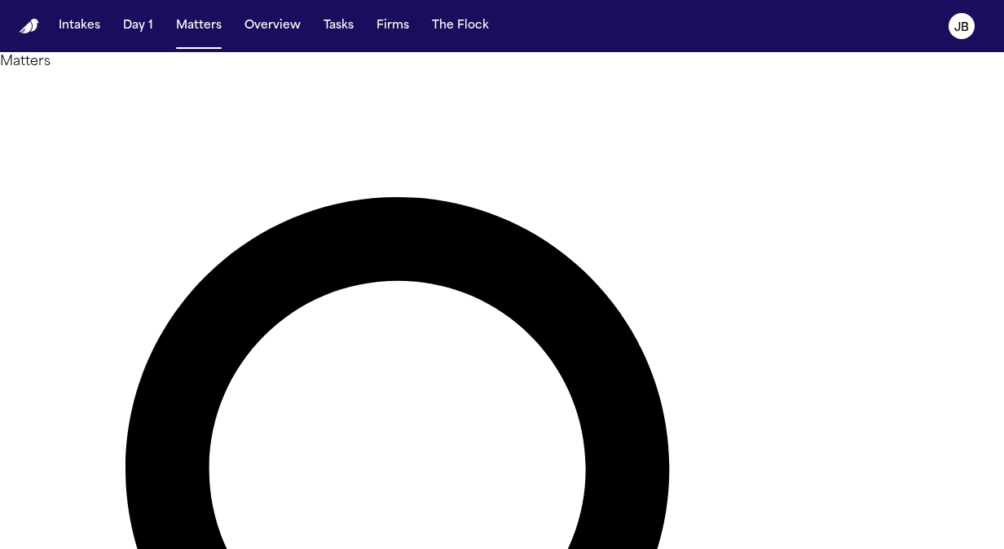
drag, startPoint x: 386, startPoint y: 97, endPoint x: 187, endPoint y: 90, distance: 199.7
paste input "**********"
type input "**********"
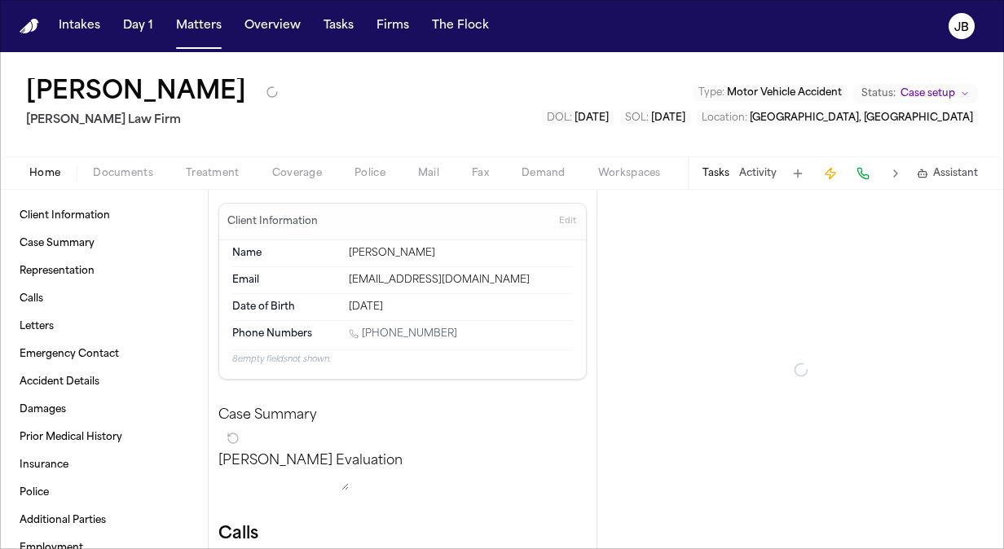
click at [140, 176] on span "Documents" at bounding box center [123, 173] width 60 height 13
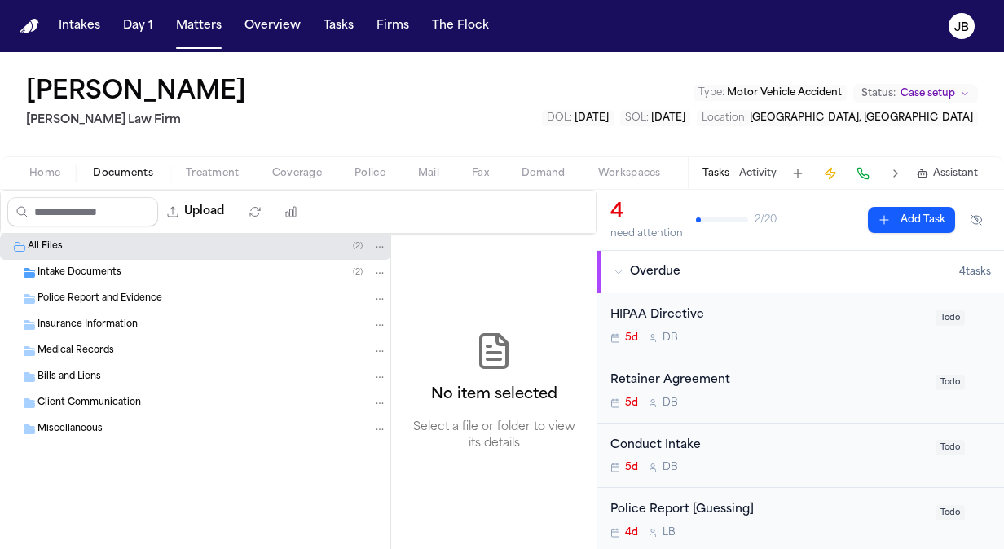
click at [96, 271] on span "Intake Documents" at bounding box center [79, 273] width 84 height 14
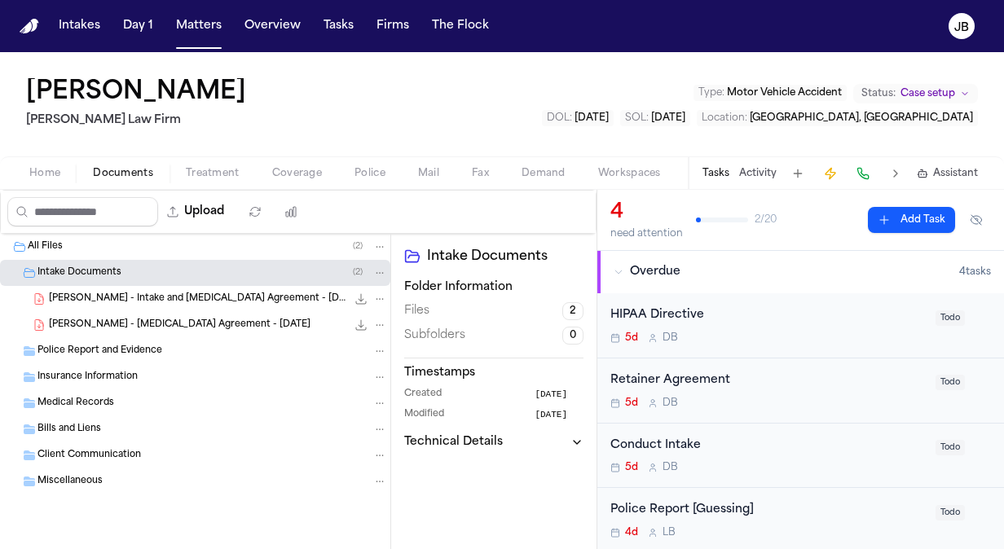
click at [291, 173] on span "Coverage" at bounding box center [297, 173] width 50 height 13
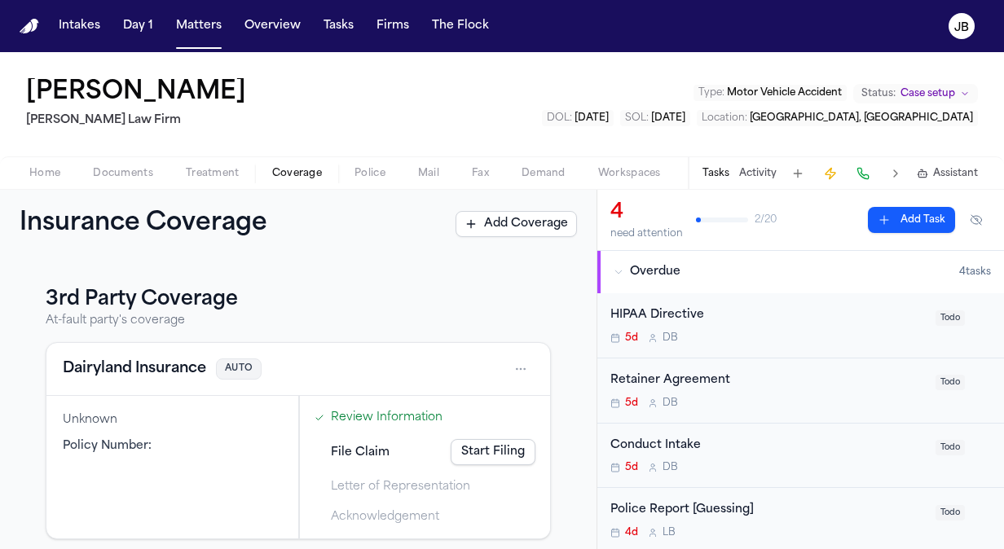
scroll to position [284, 0]
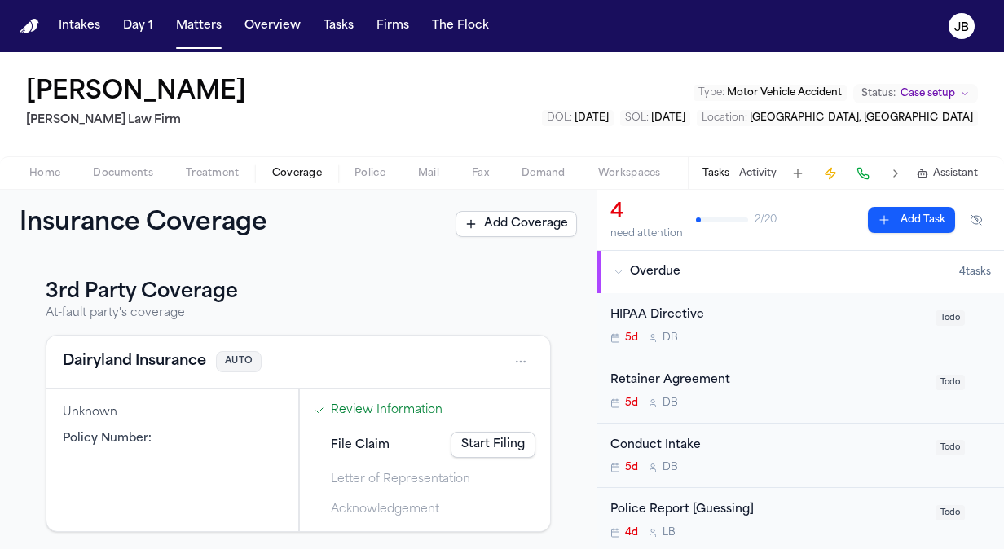
click at [380, 408] on link "Review Information" at bounding box center [387, 410] width 112 height 17
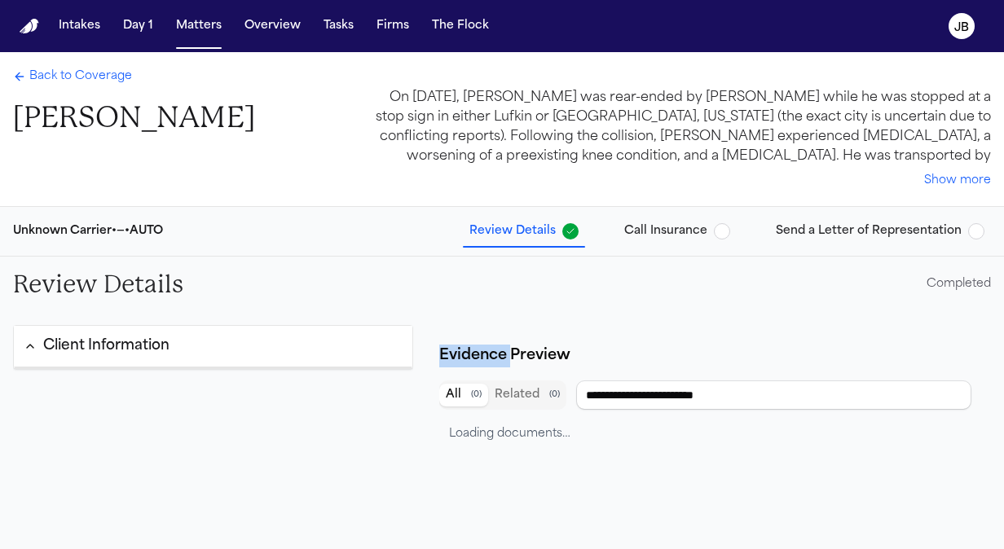
click at [380, 408] on div "Client Information" at bounding box center [213, 529] width 400 height 409
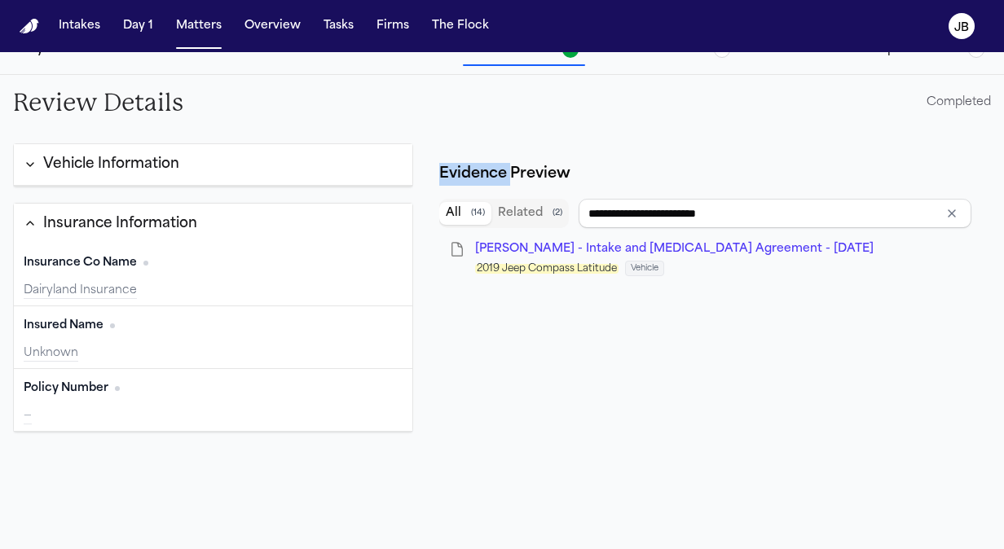
scroll to position [182, 0]
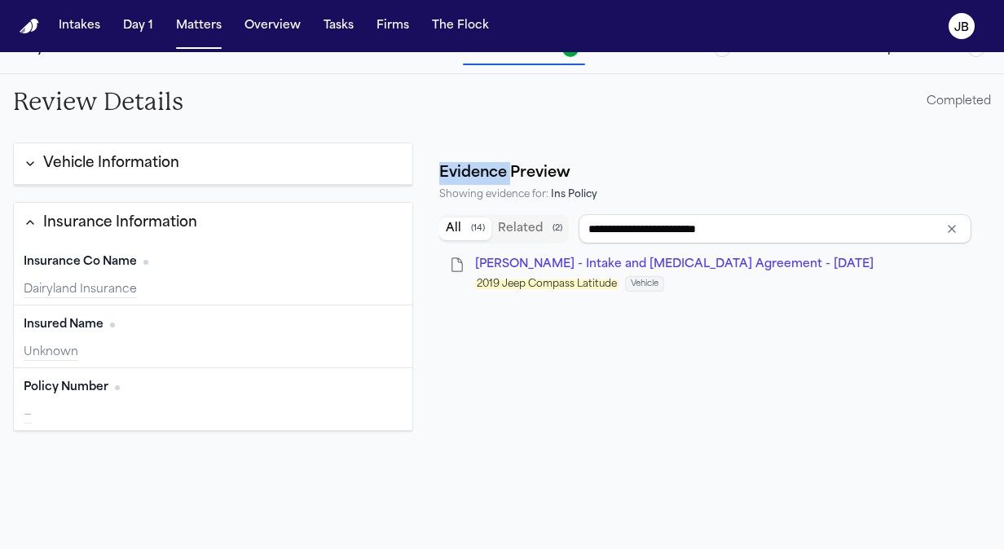
click at [376, 375] on button "Edit" at bounding box center [382, 388] width 41 height 26
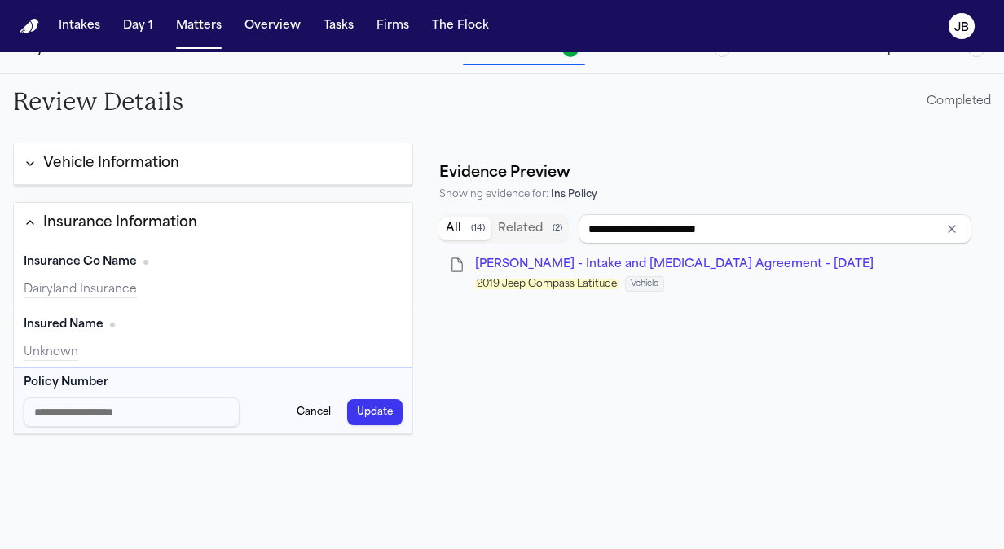
click at [305, 407] on button "Cancel" at bounding box center [314, 412] width 54 height 26
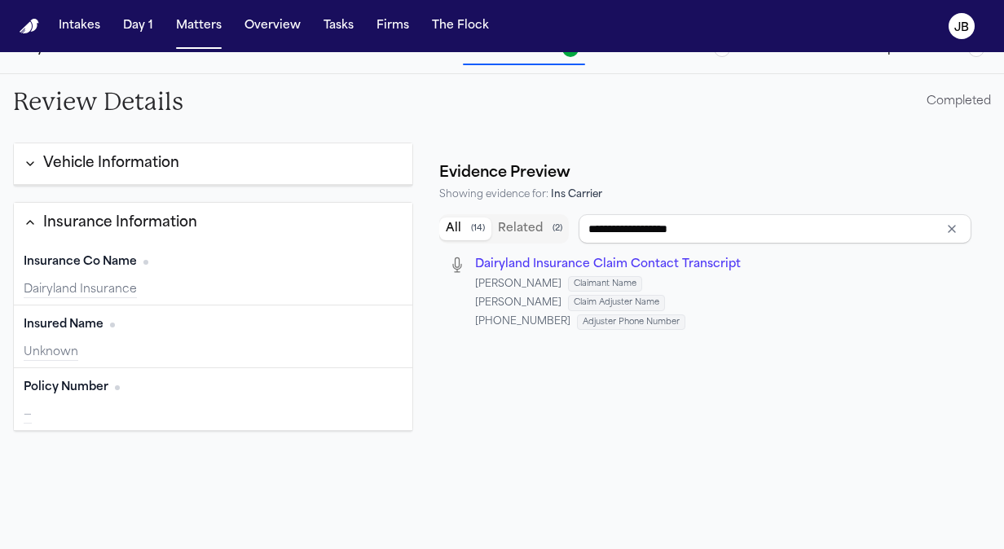
click at [526, 259] on span "Dairyland Insurance Claim Contact Transcript" at bounding box center [608, 264] width 266 height 12
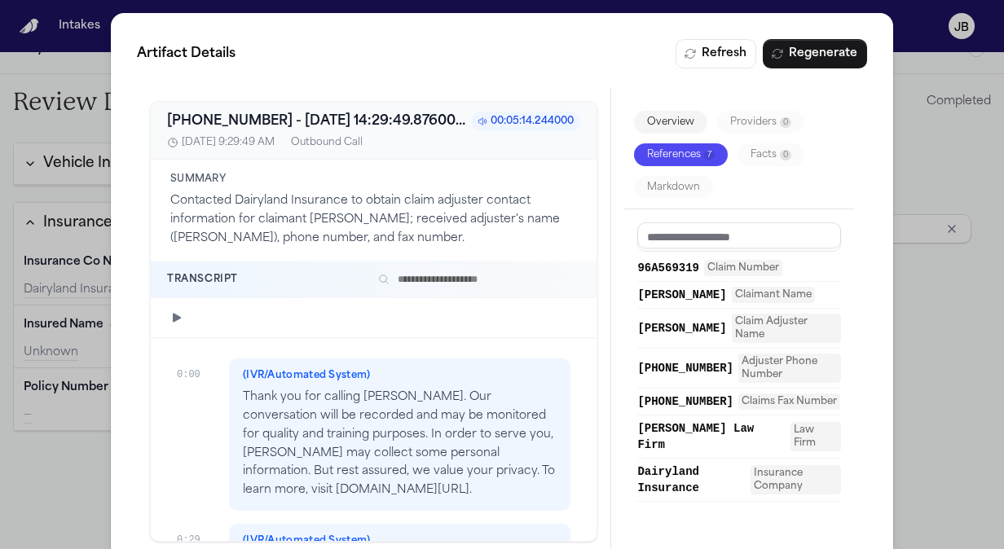
click at [921, 294] on div "Artifact Details Refresh Regenerate [PHONE_NUMBER] - [DATE] 14:29:49.876000+00:…" at bounding box center [502, 297] width 1004 height 594
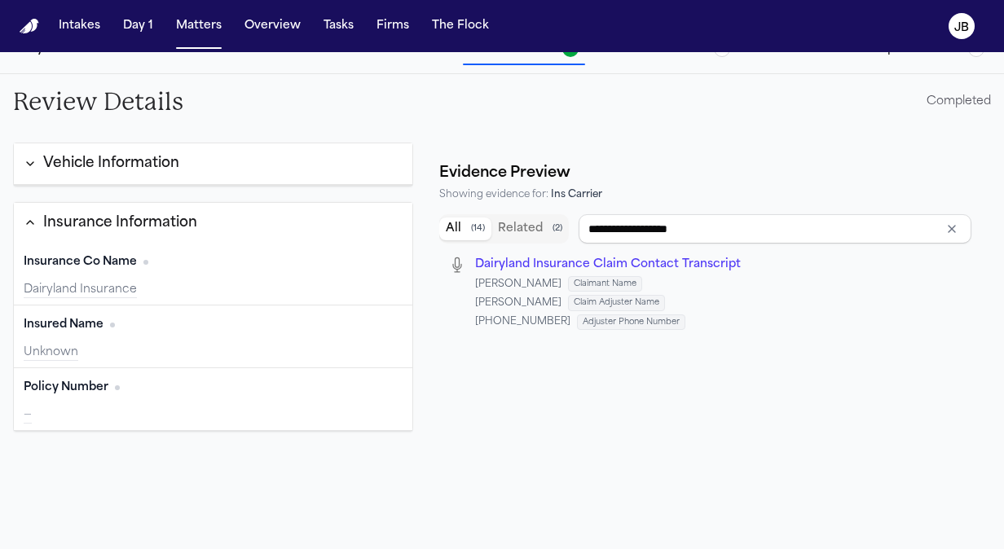
scroll to position [0, 0]
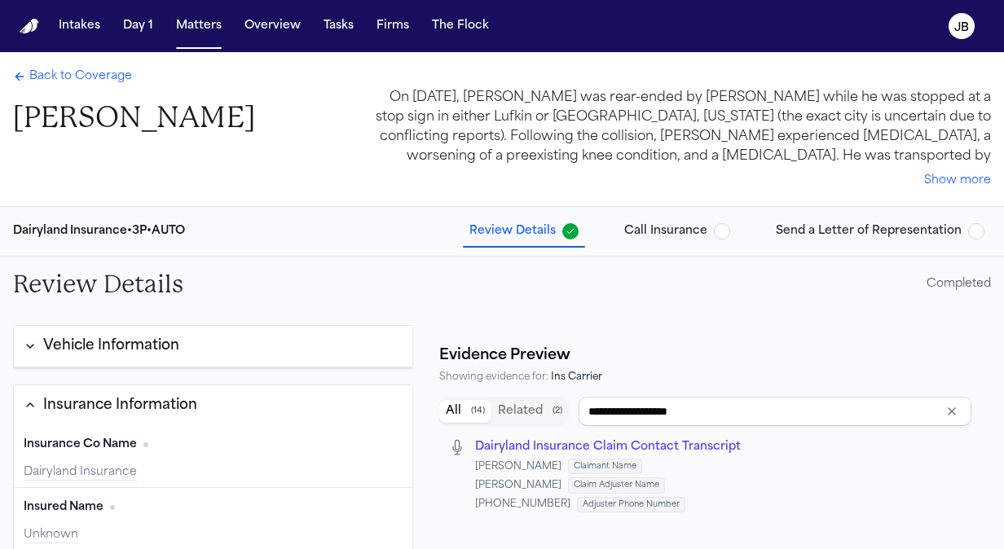
drag, startPoint x: 259, startPoint y: 119, endPoint x: -3, endPoint y: 121, distance: 262.3
click at [0, 121] on html "Intakes Day 1 Matters Overview Tasks Firms The [PERSON_NAME] Back to Coverage […" at bounding box center [502, 274] width 1004 height 549
copy div "Intakes Day 1 Matters Overview Tasks Firms The [PERSON_NAME] Back to Coverage […"
type input "**********"
click at [41, 78] on span "Back to Coverage" at bounding box center [80, 76] width 103 height 16
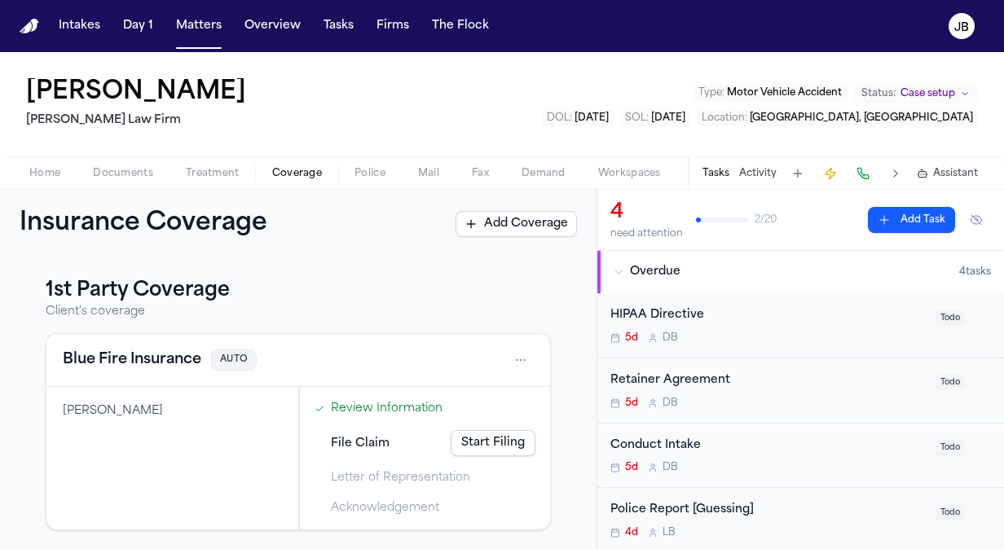
click at [116, 171] on span "Documents" at bounding box center [123, 173] width 60 height 13
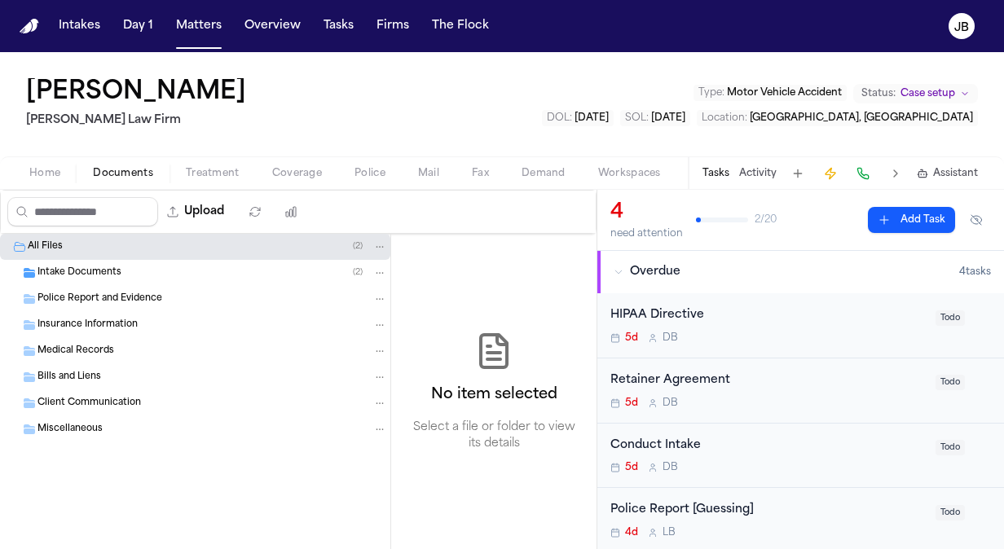
click at [105, 319] on span "Insurance Information" at bounding box center [87, 326] width 100 height 14
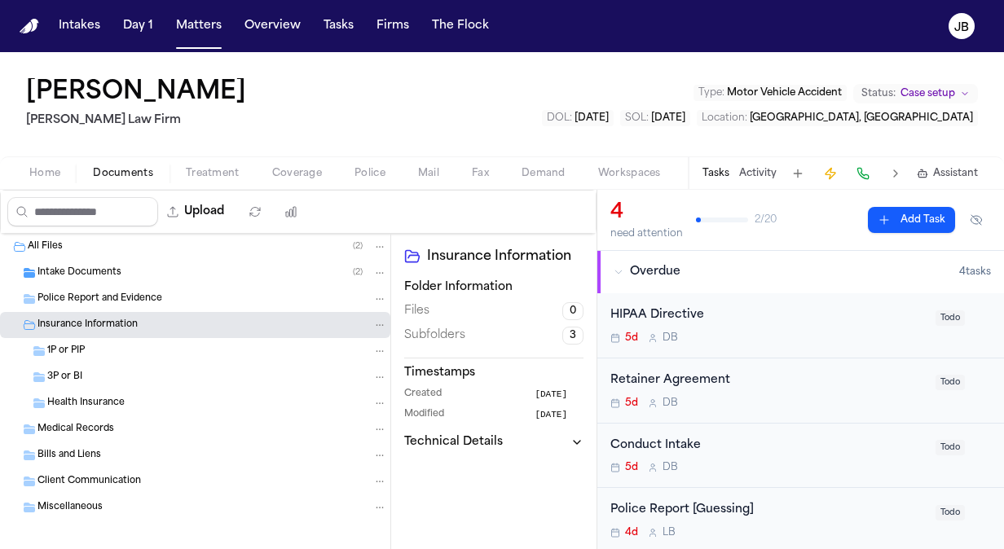
click at [105, 364] on div "3P or BI" at bounding box center [195, 377] width 390 height 26
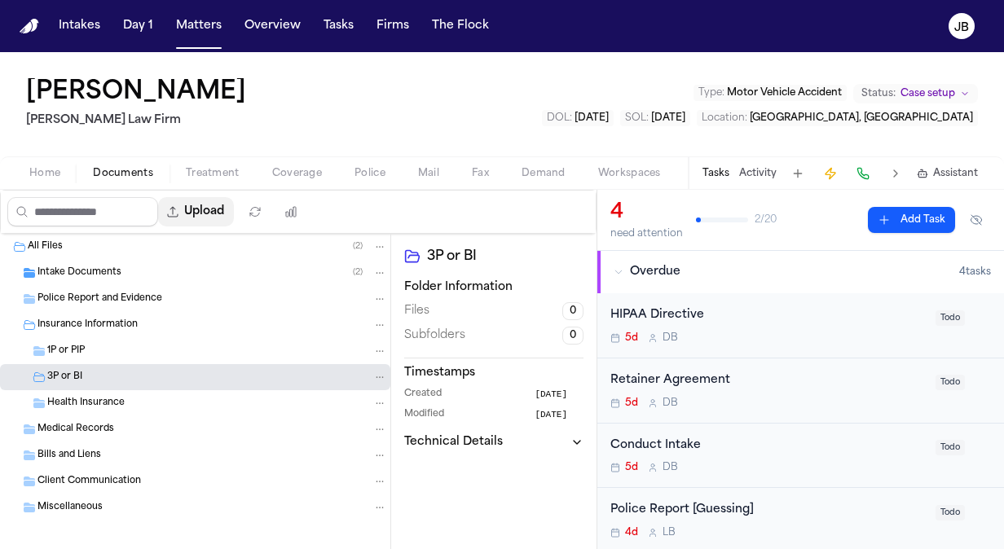
click at [217, 222] on button "Upload" at bounding box center [196, 211] width 76 height 29
select select "**********"
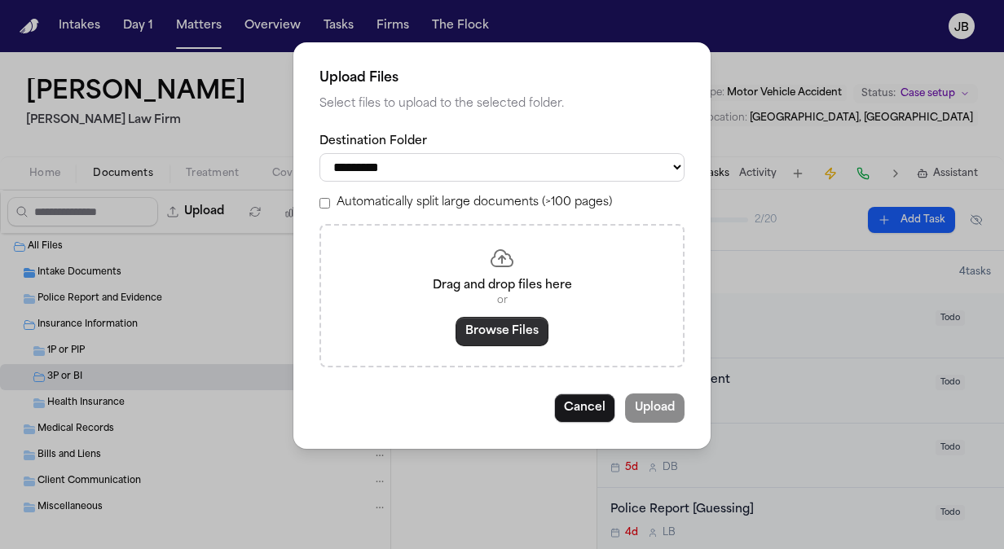
click at [497, 331] on button "Browse Files" at bounding box center [501, 331] width 93 height 29
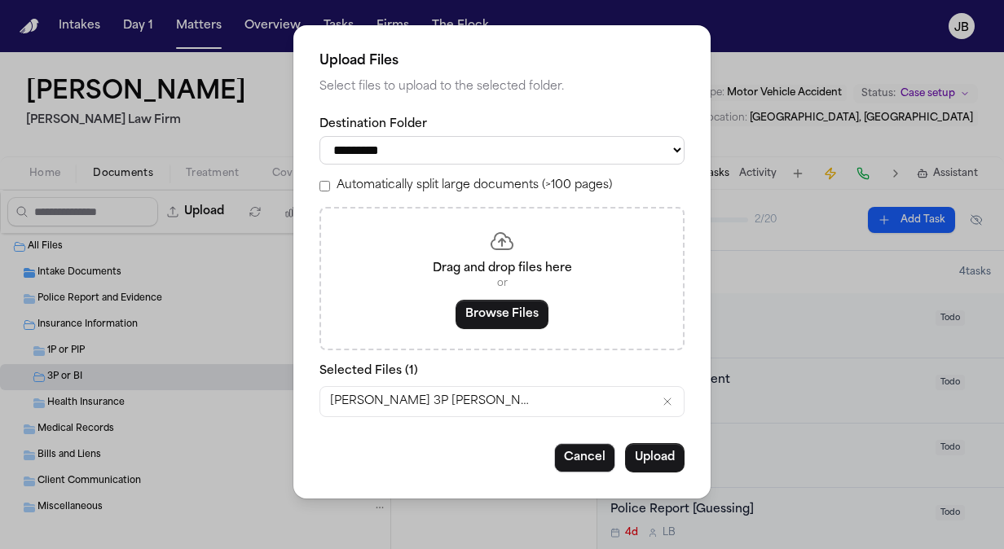
drag, startPoint x: 529, startPoint y: 395, endPoint x: 513, endPoint y: 396, distance: 15.5
click at [513, 396] on span "[PERSON_NAME] 3P [PERSON_NAME] Dairyland (1).pdf" at bounding box center [432, 401] width 204 height 16
drag, startPoint x: 513, startPoint y: 396, endPoint x: 498, endPoint y: 399, distance: 15.8
click at [498, 399] on span "[PERSON_NAME] 3P [PERSON_NAME] Dairyland (1).pdf" at bounding box center [432, 401] width 204 height 16
drag, startPoint x: 497, startPoint y: 397, endPoint x: 575, endPoint y: 415, distance: 80.2
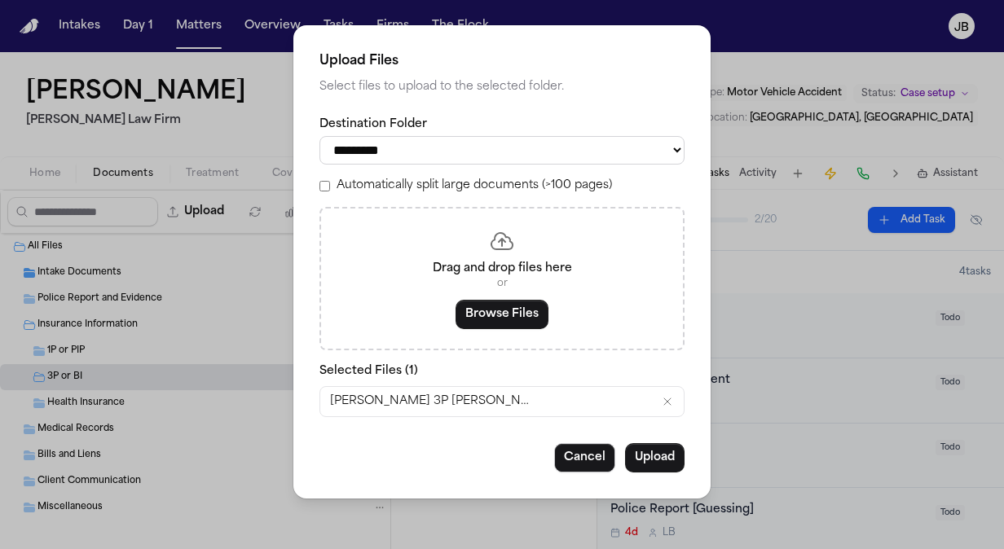
click at [575, 415] on div "[PERSON_NAME] 3P [PERSON_NAME] Dairyland (1).pdf" at bounding box center [501, 401] width 363 height 29
drag, startPoint x: 575, startPoint y: 415, endPoint x: 568, endPoint y: 407, distance: 10.4
click at [568, 407] on div "[PERSON_NAME] 3P [PERSON_NAME] Dairyland (1).pdf" at bounding box center [501, 401] width 363 height 29
click at [672, 461] on button "Upload" at bounding box center [654, 457] width 59 height 29
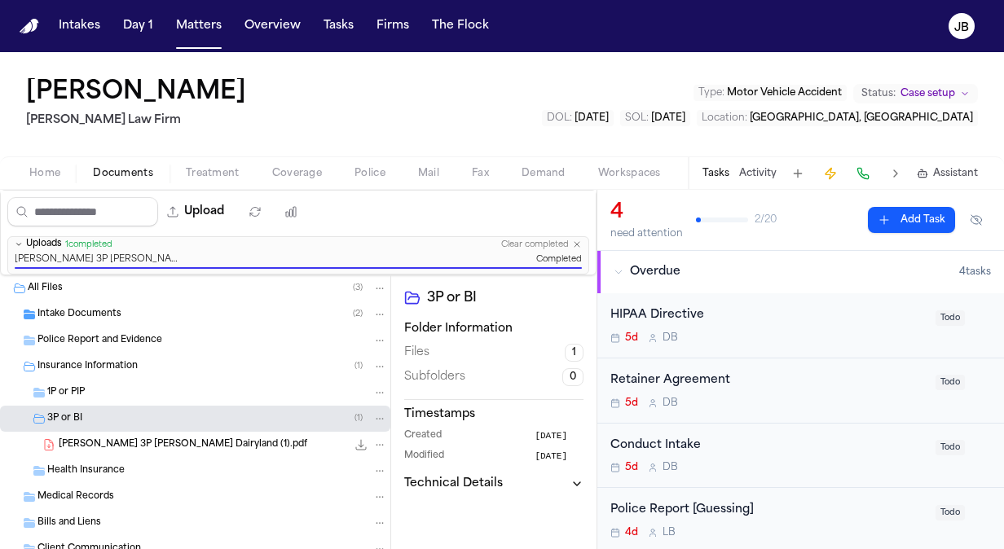
click at [374, 442] on icon "File: J. Castilleja 3P LOR Dairyland (1).pdf" at bounding box center [379, 444] width 11 height 11
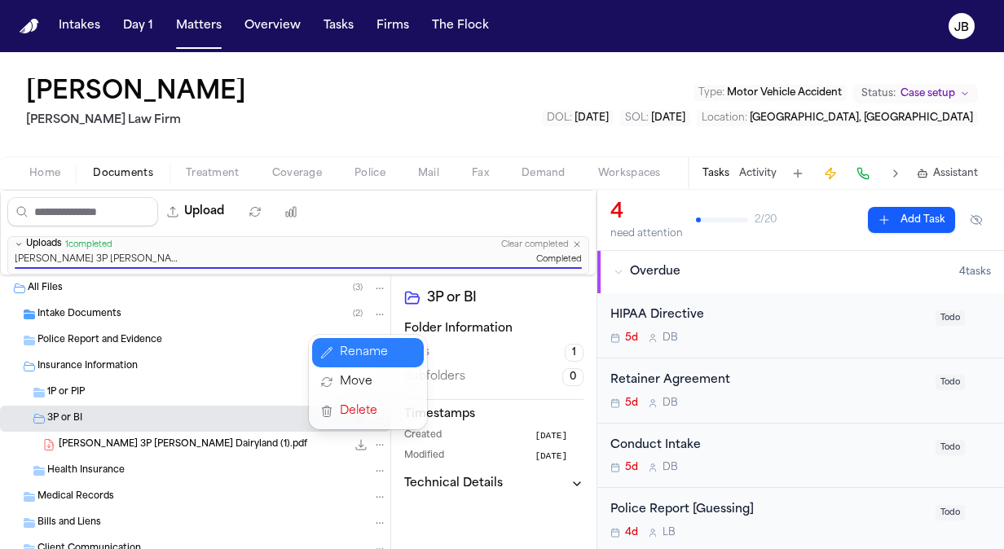
click at [378, 350] on button "Rename" at bounding box center [368, 352] width 112 height 29
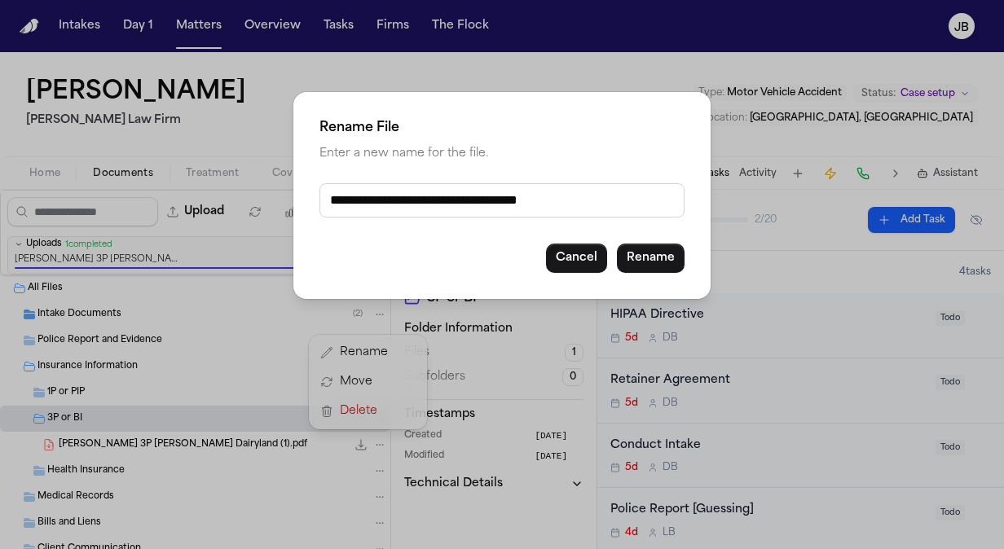
drag, startPoint x: 587, startPoint y: 194, endPoint x: 516, endPoint y: 226, distance: 78.0
click at [516, 226] on div "**********" at bounding box center [501, 195] width 417 height 207
type input "**********"
click at [622, 255] on button "Rename" at bounding box center [651, 258] width 68 height 29
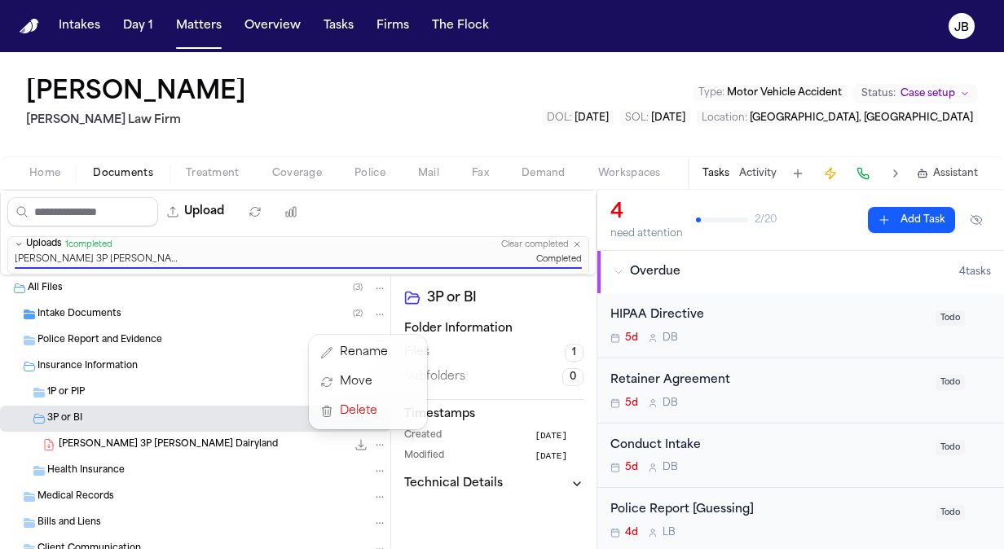
click at [413, 215] on div "Upload 0 files selected Move files Download files Delete files More actions Cle…" at bounding box center [298, 369] width 596 height 359
click at [200, 28] on button "Matters" at bounding box center [198, 25] width 59 height 29
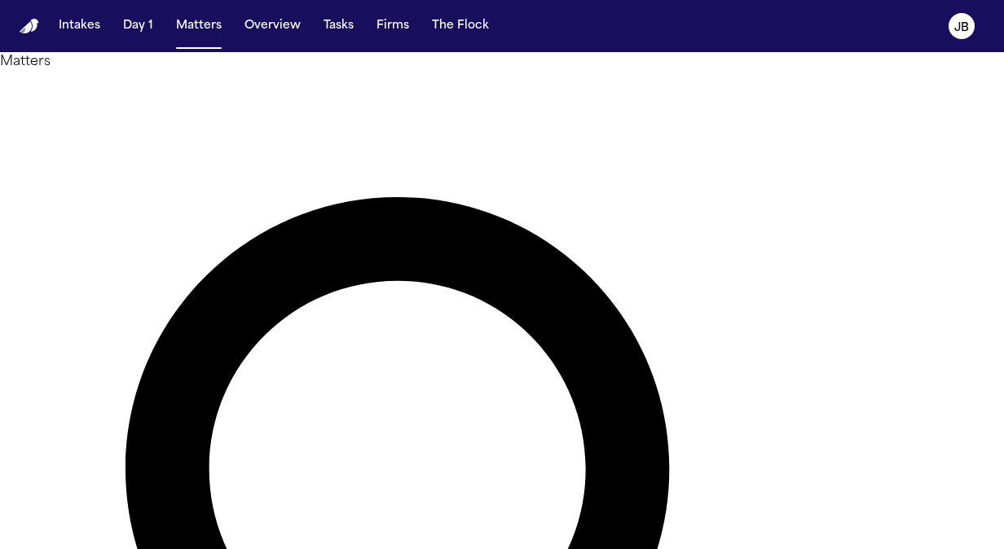
drag, startPoint x: 432, startPoint y: 93, endPoint x: 46, endPoint y: 102, distance: 386.3
type input "******"
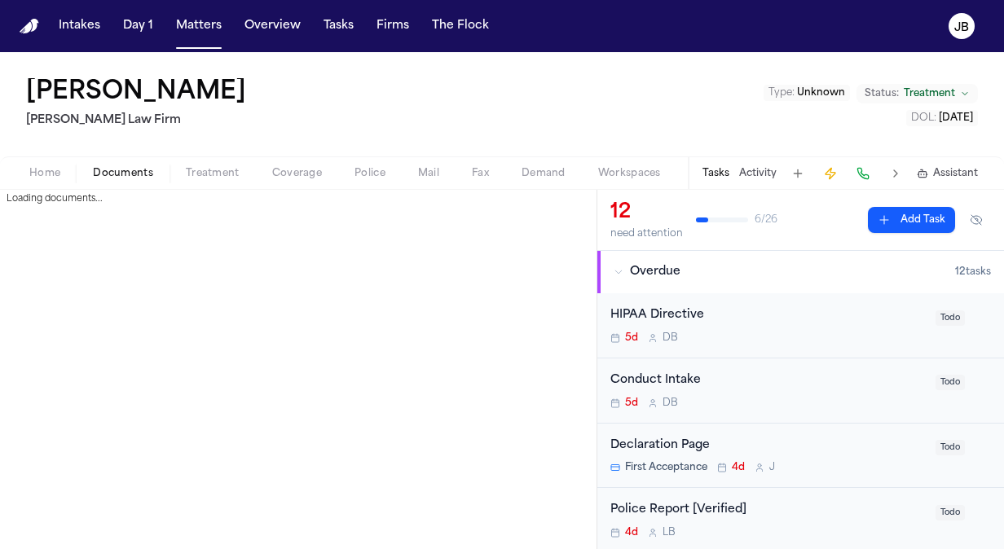
click at [120, 181] on button "Documents" at bounding box center [123, 174] width 93 height 20
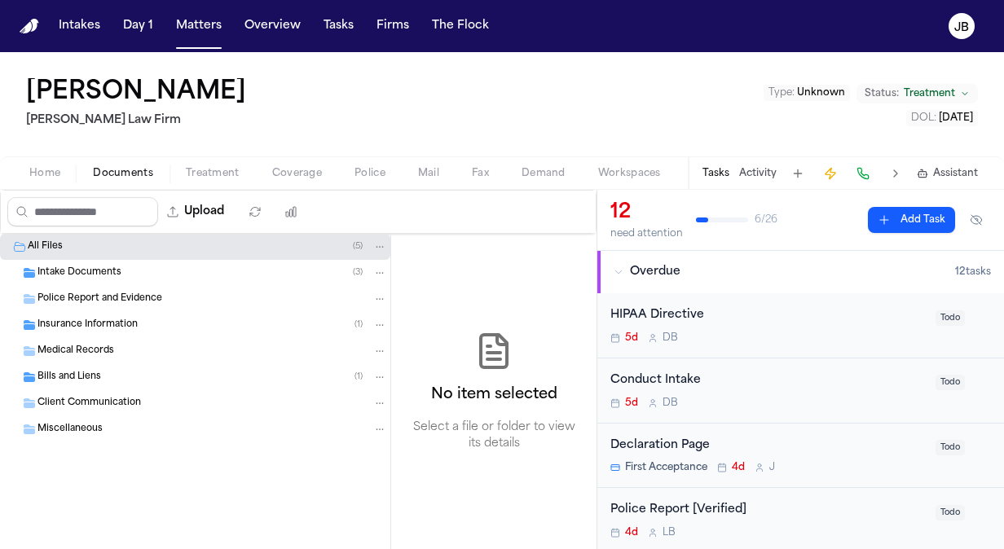
click at [113, 319] on span "Insurance Information" at bounding box center [87, 326] width 100 height 14
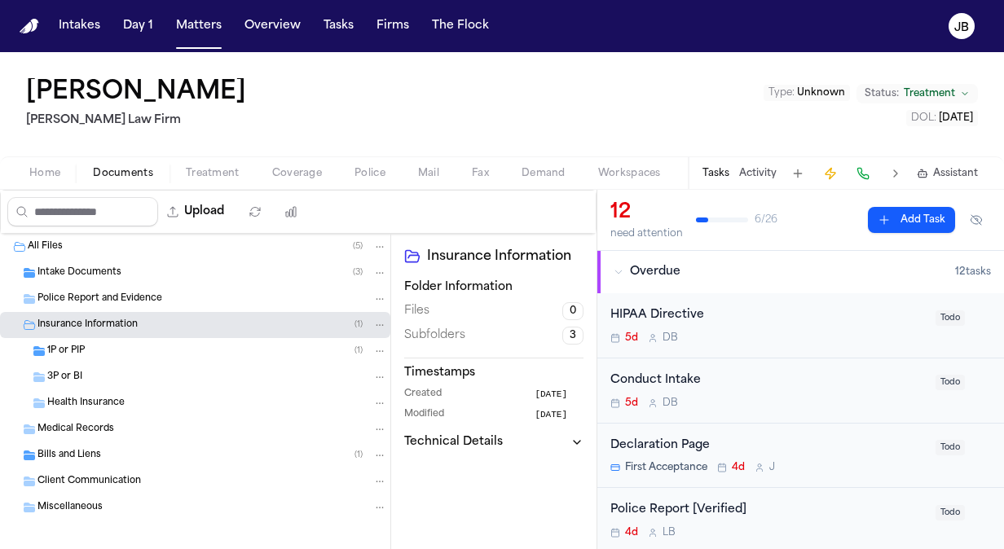
click at [126, 344] on div "1P or PIP ( 1 )" at bounding box center [217, 351] width 340 height 15
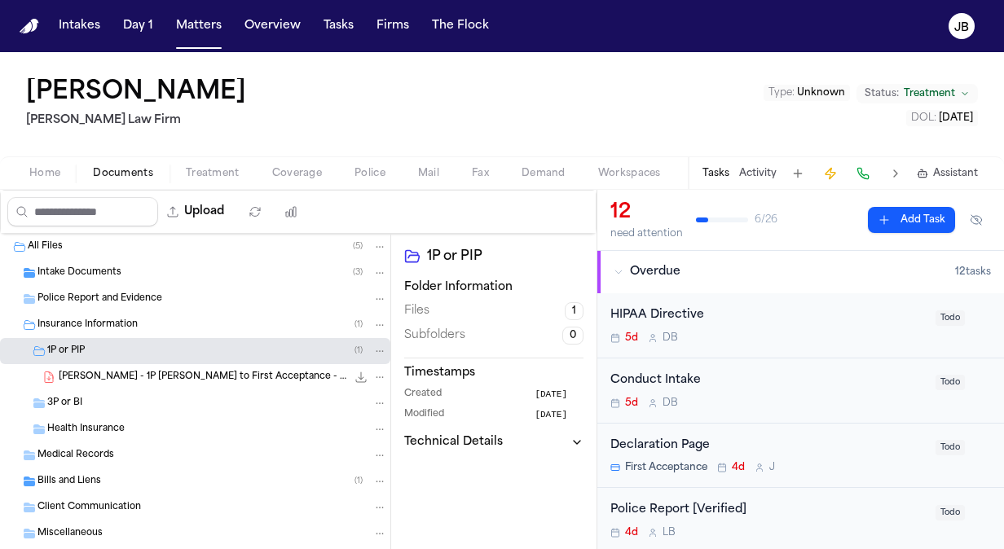
click at [204, 371] on span "[PERSON_NAME] - 1P [PERSON_NAME] to First Acceptance - [DATE]" at bounding box center [203, 378] width 288 height 14
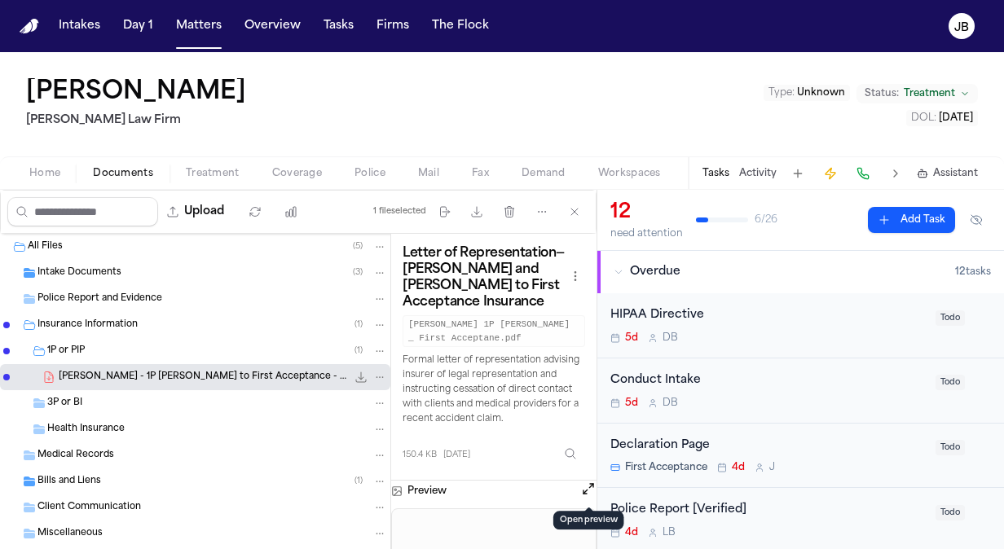
click at [580, 494] on button at bounding box center [588, 491] width 16 height 21
click at [588, 488] on button "Open preview" at bounding box center [588, 489] width 16 height 16
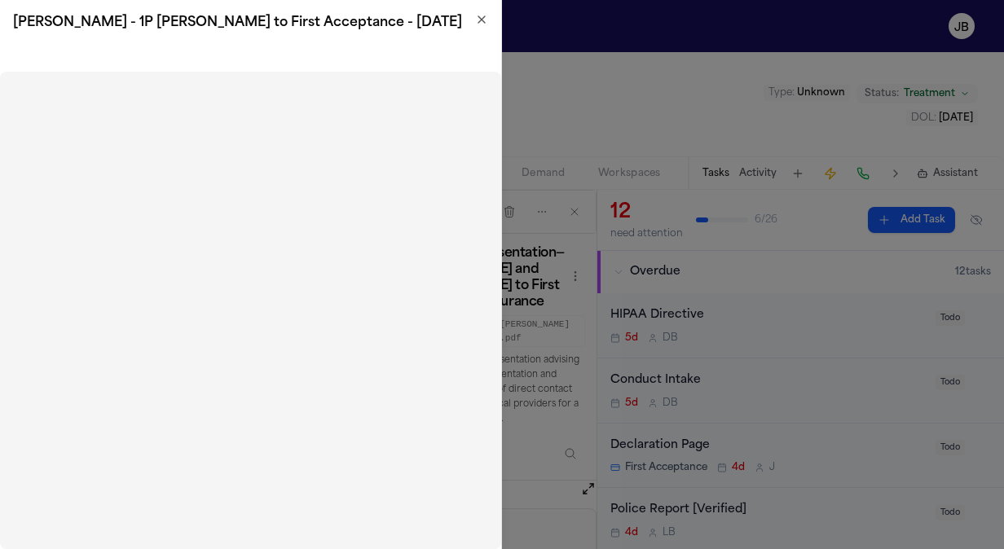
click at [479, 23] on icon "button" at bounding box center [481, 19] width 13 height 13
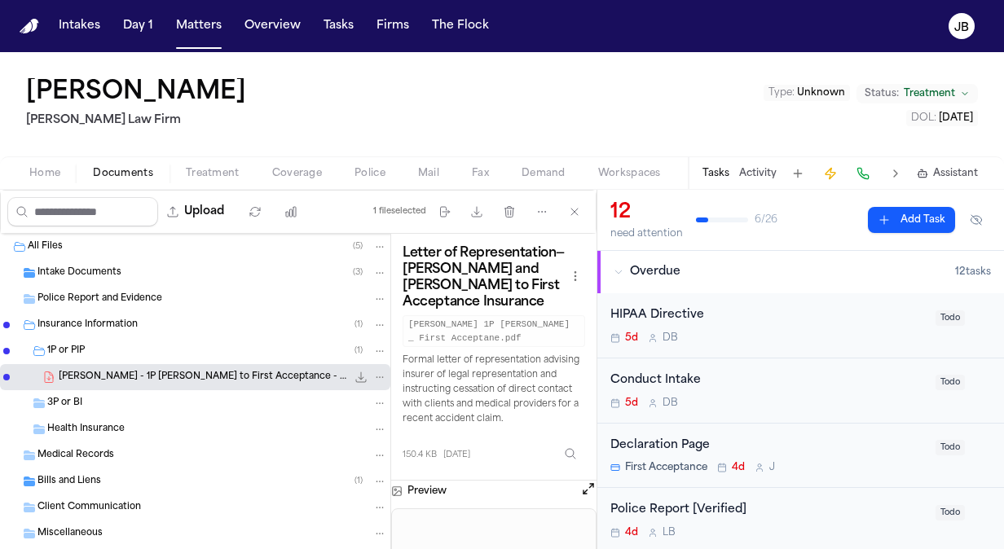
click at [115, 477] on div "Bills and Liens ( 1 )" at bounding box center [212, 481] width 350 height 15
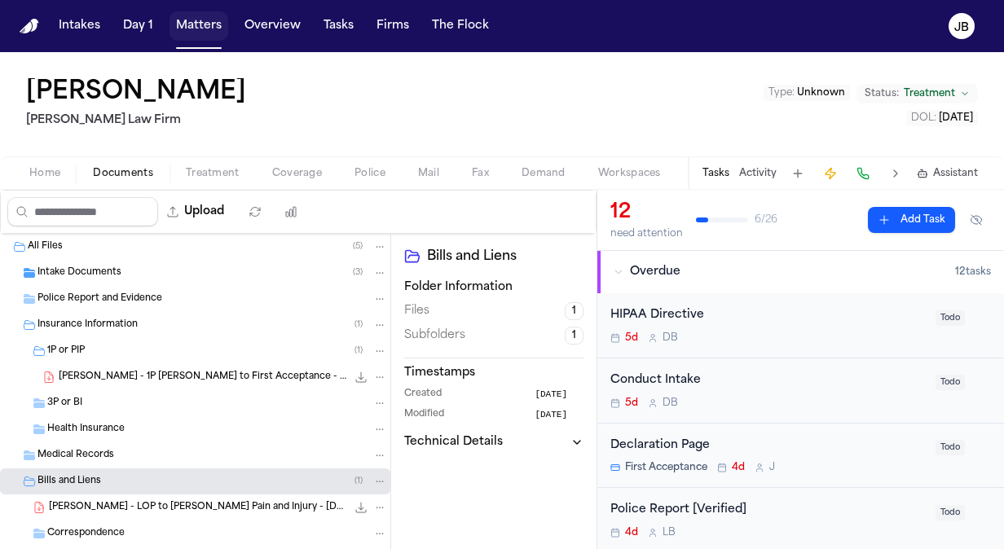
click at [212, 29] on button "Matters" at bounding box center [198, 25] width 59 height 29
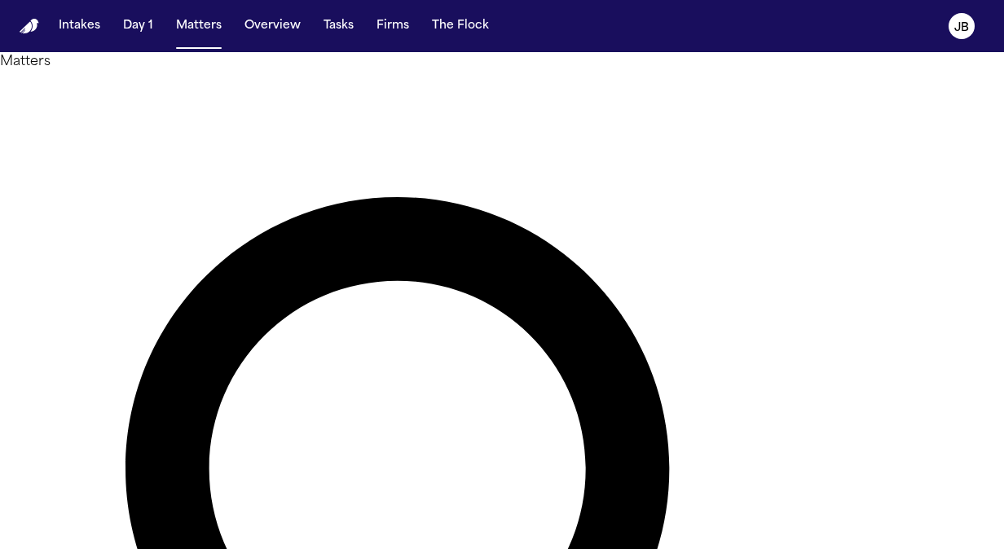
drag, startPoint x: 155, startPoint y: 117, endPoint x: 78, endPoint y: 119, distance: 76.6
type input "*****"
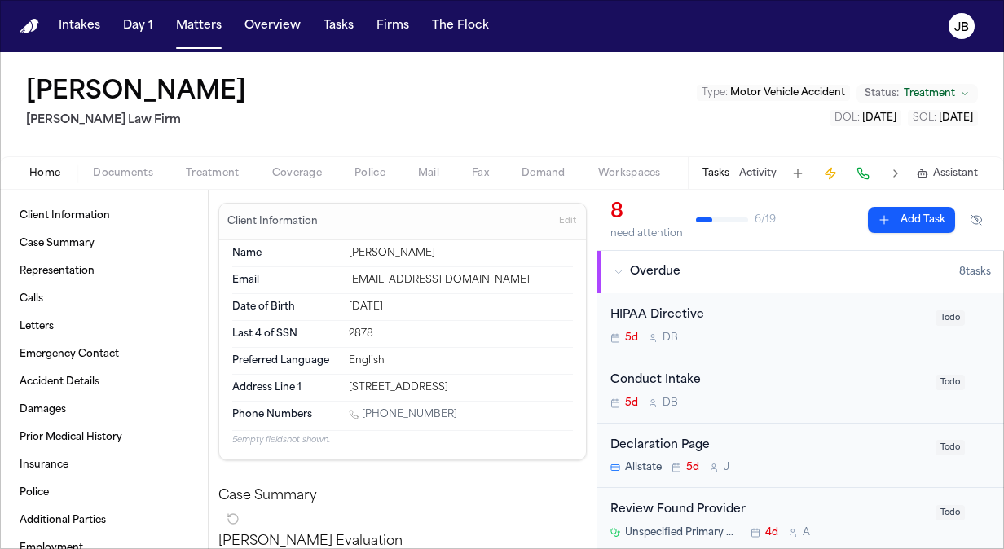
click at [795, 388] on div "Conduct Intake" at bounding box center [767, 380] width 315 height 19
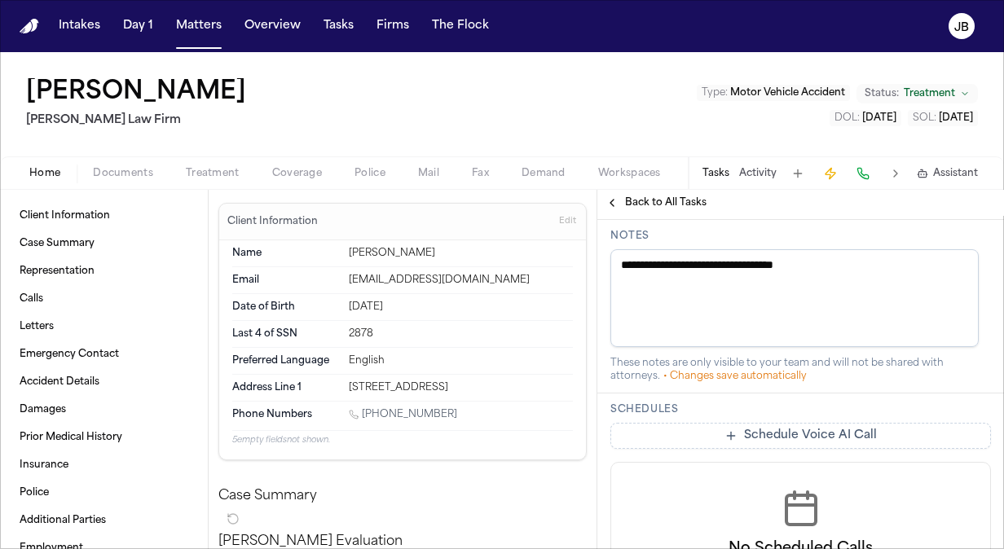
scroll to position [786, 0]
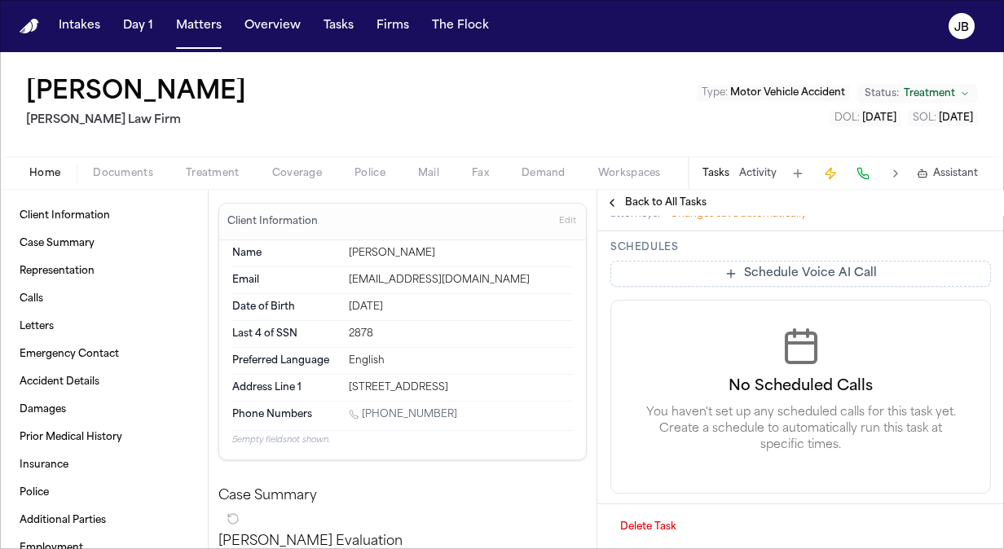
click at [667, 525] on button "Delete Task" at bounding box center [648, 527] width 76 height 26
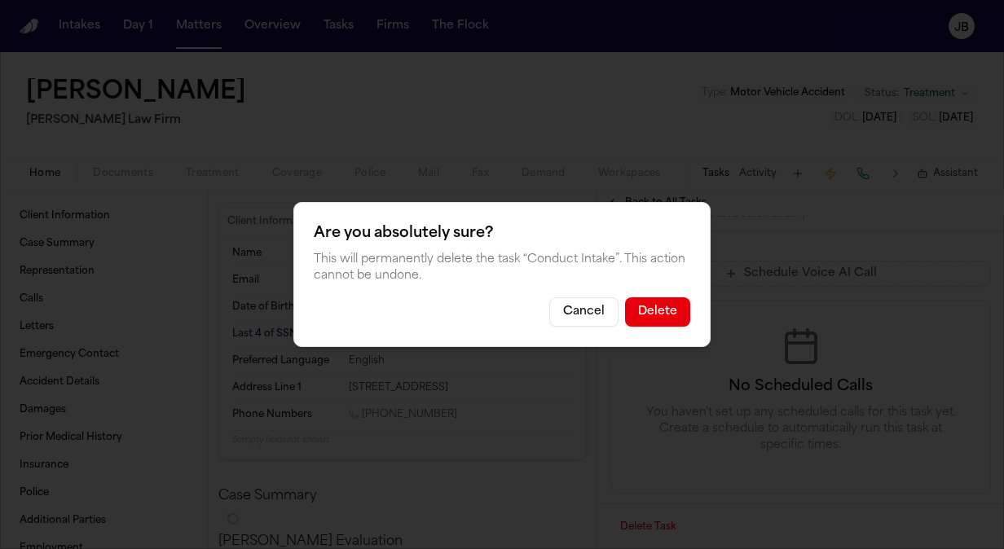
click at [648, 308] on button "Delete" at bounding box center [657, 311] width 65 height 29
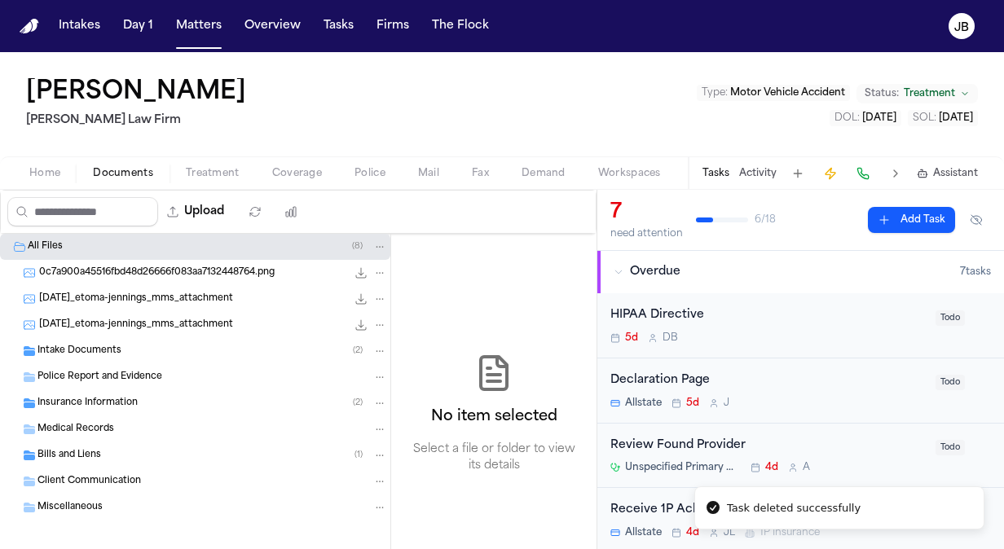
click at [129, 171] on span "Documents" at bounding box center [123, 173] width 60 height 13
click at [291, 165] on button "Coverage" at bounding box center [297, 174] width 82 height 20
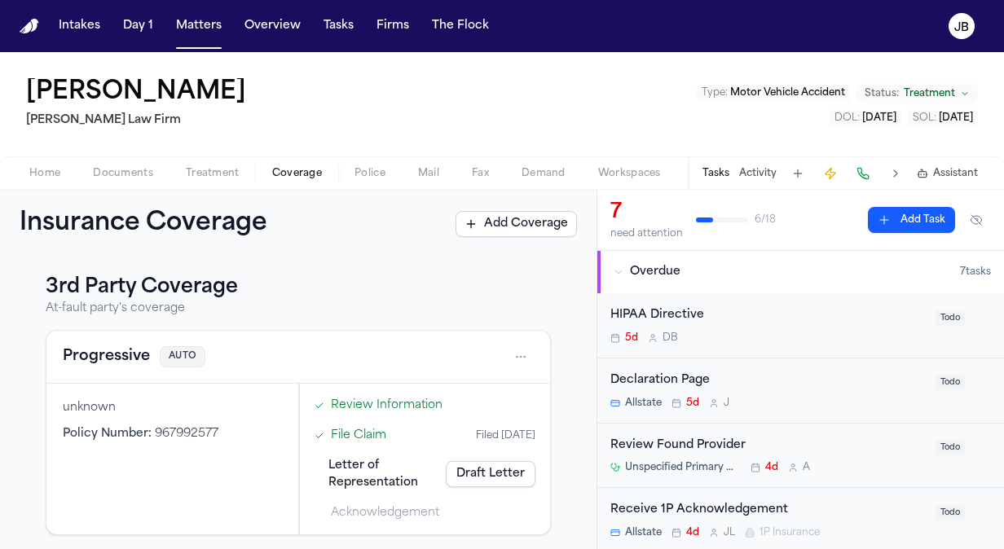
scroll to position [300, 0]
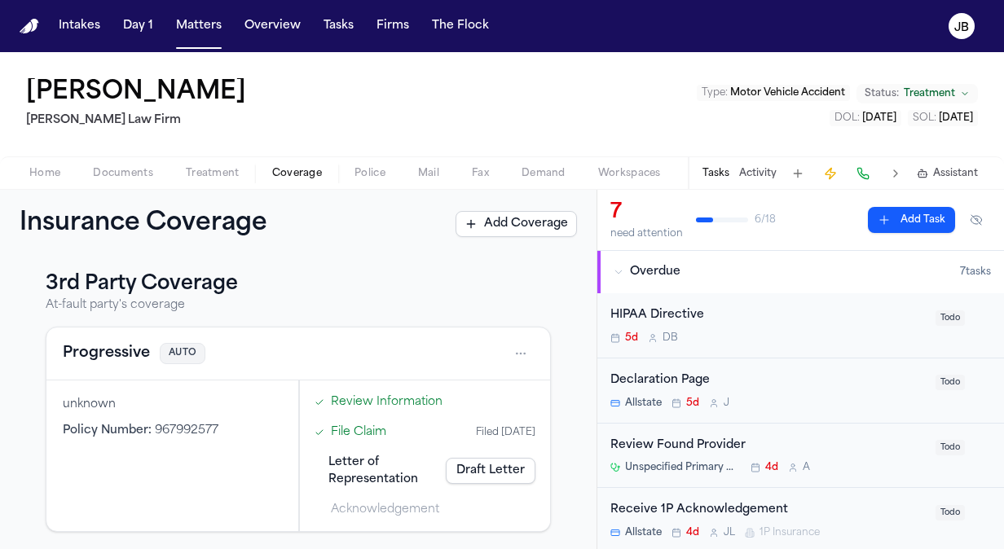
click at [508, 350] on html "Intakes Day 1 Matters Overview Tasks Firms The [PERSON_NAME] Etoma [PERSON_NAME…" at bounding box center [502, 274] width 1004 height 549
click at [429, 381] on div "View coverage details" at bounding box center [456, 393] width 122 height 42
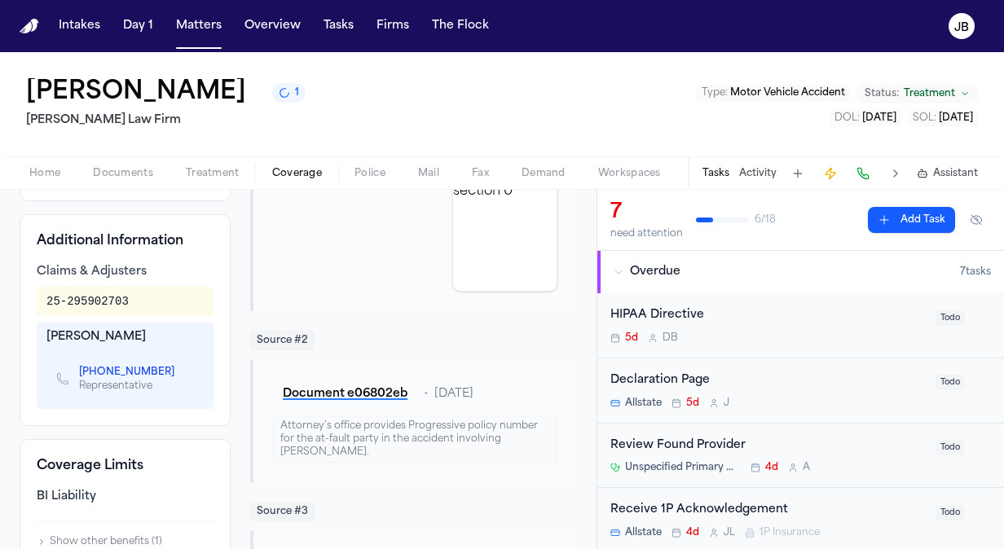
scroll to position [442, 0]
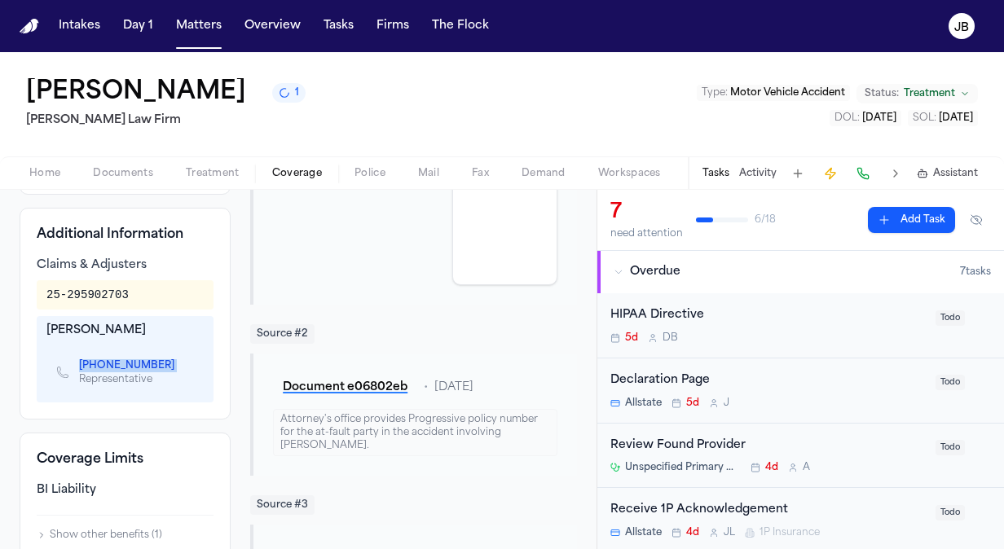
drag, startPoint x: 90, startPoint y: 365, endPoint x: 174, endPoint y: 378, distance: 85.7
click at [174, 378] on div "[PHONE_NUMBER] Representative" at bounding box center [124, 372] width 157 height 47
click at [179, 371] on icon "Copy to clipboard" at bounding box center [182, 368] width 6 height 6
click at [56, 165] on button "Home" at bounding box center [45, 174] width 64 height 20
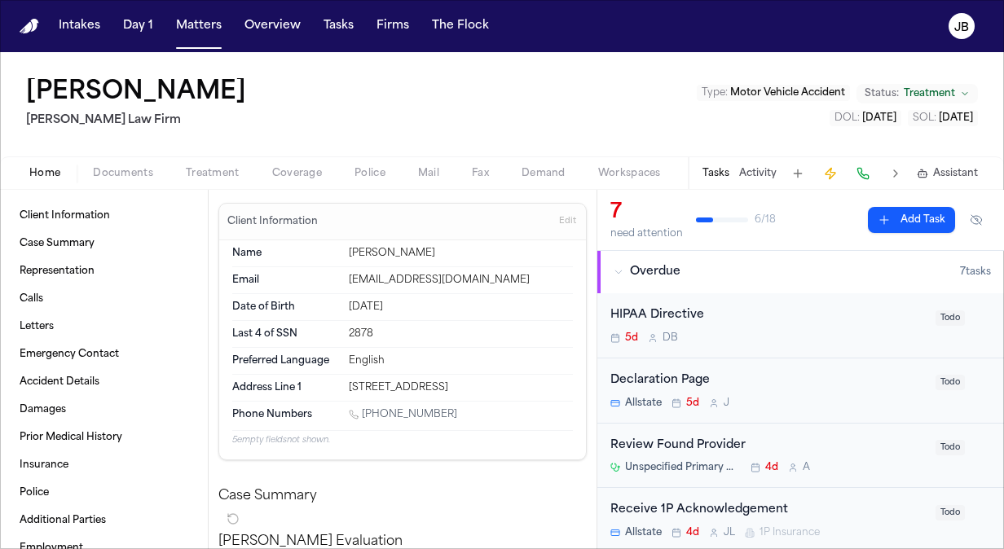
drag, startPoint x: 442, startPoint y: 408, endPoint x: 363, endPoint y: 412, distance: 78.3
click at [363, 412] on div "[PHONE_NUMBER]" at bounding box center [461, 415] width 224 height 15
copy link "[PHONE_NUMBER]"
click at [756, 167] on button "Activity" at bounding box center [757, 173] width 37 height 13
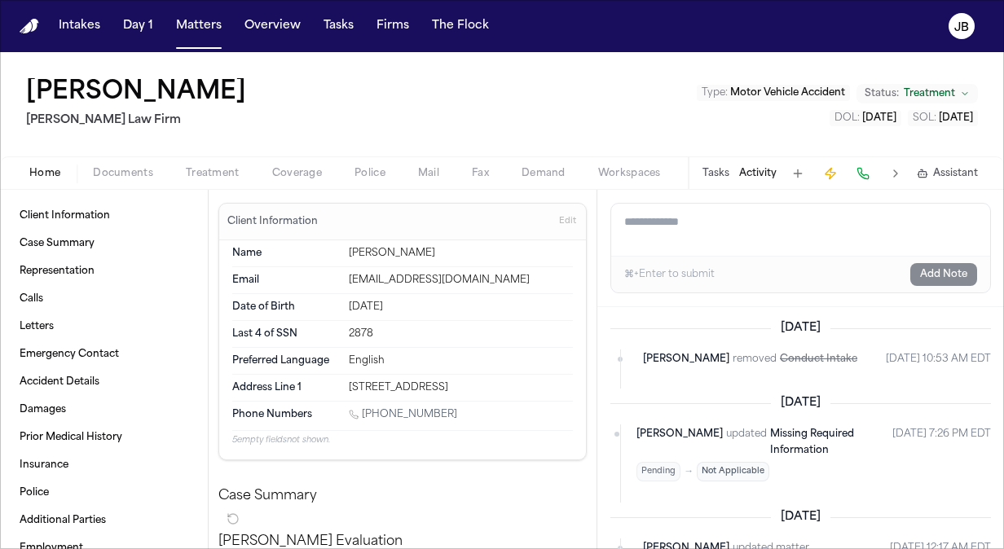
click at [714, 234] on textarea "Add a note to this matter" at bounding box center [800, 230] width 379 height 52
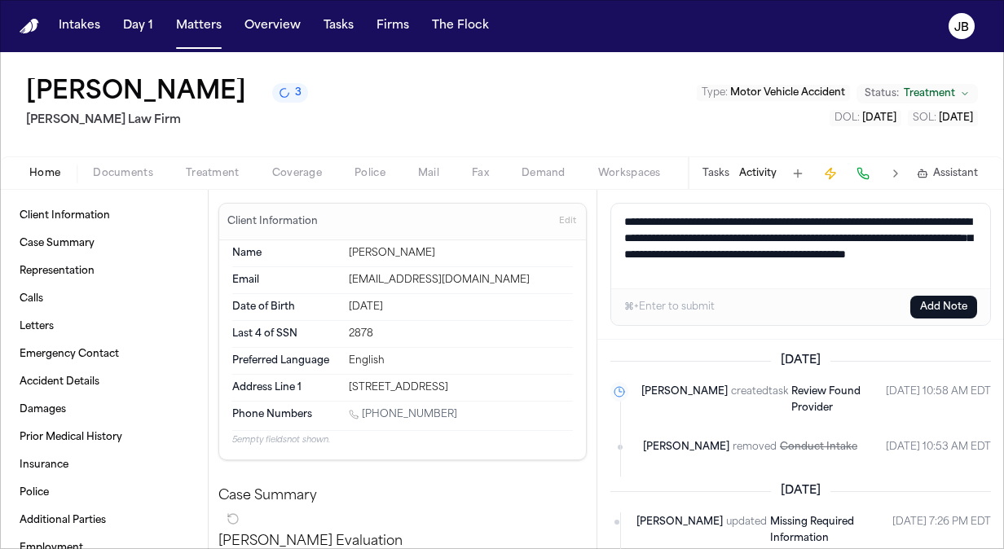
type textarea "**********"
click at [937, 313] on button "Add Note" at bounding box center [943, 307] width 67 height 23
